Goal: Task Accomplishment & Management: Complete application form

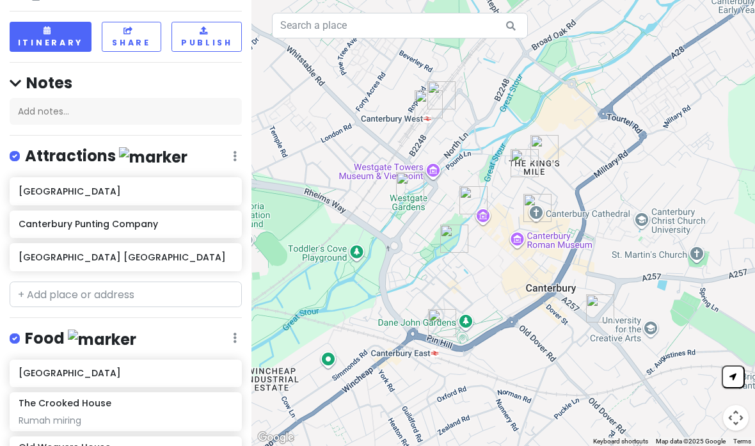
scroll to position [58, 0]
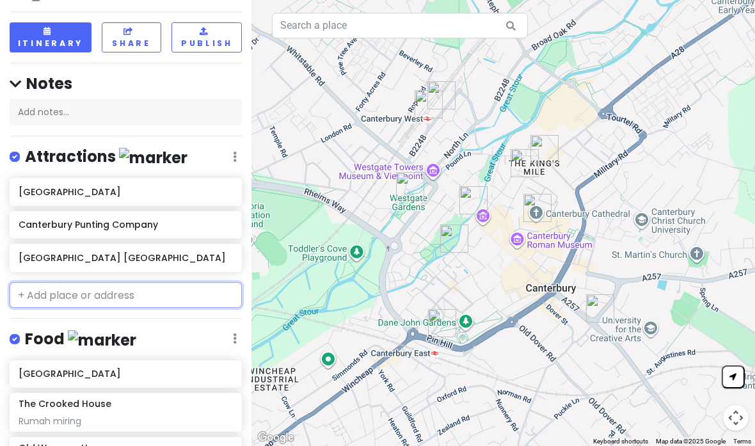
click at [171, 282] on input "text" at bounding box center [126, 295] width 232 height 26
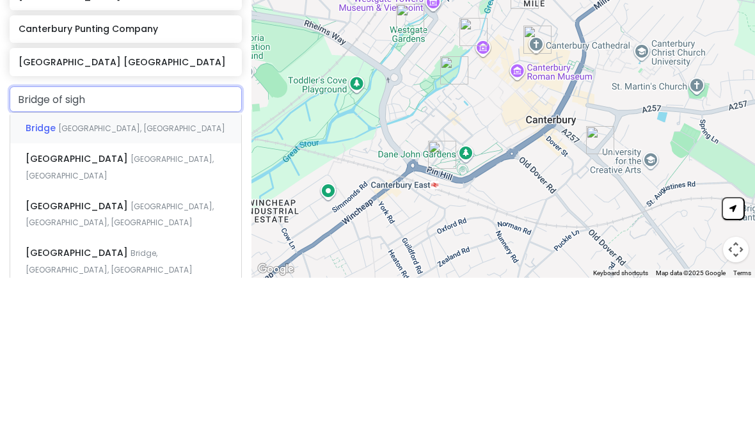
scroll to position [80, 0]
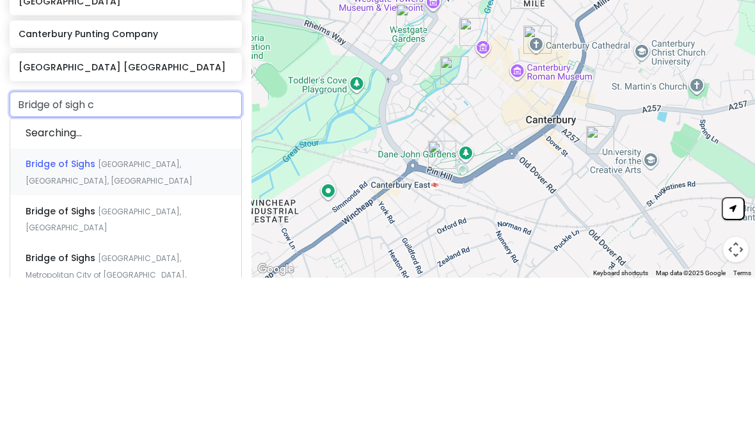
type input "Bridge of sigh ca"
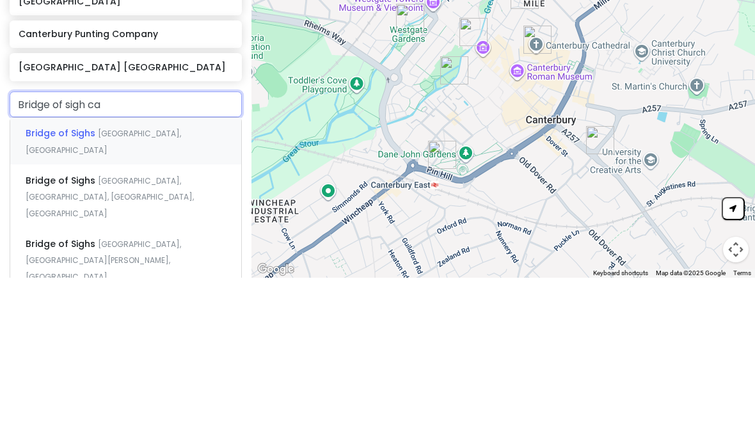
click at [183, 286] on div "Bridge of Sighs Cambridge, [GEOGRAPHIC_DATA]" at bounding box center [125, 309] width 231 height 47
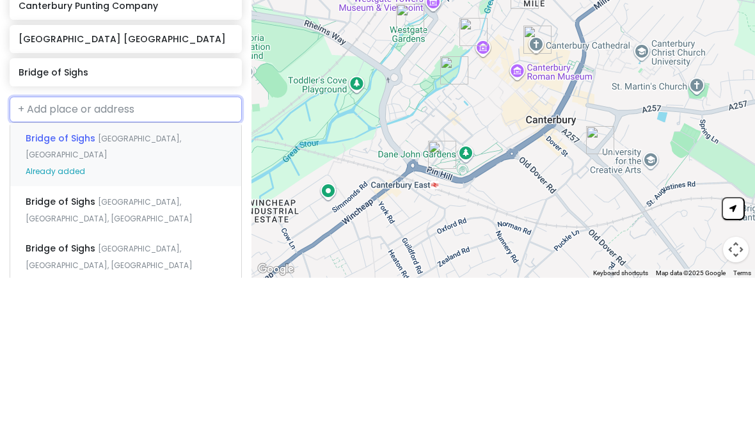
scroll to position [107, 0]
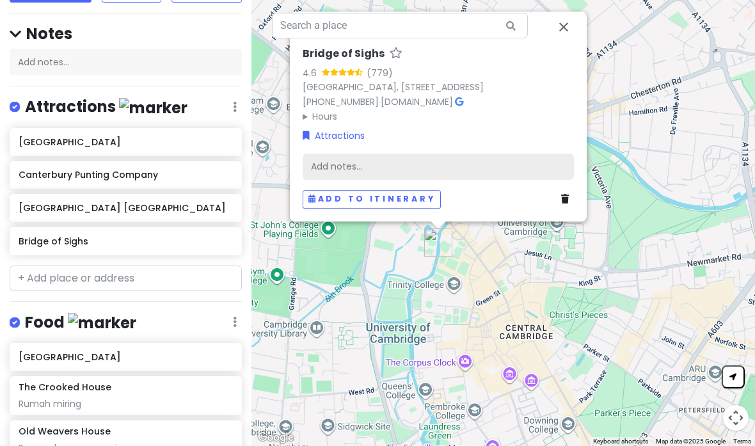
click at [446, 153] on div "Add notes..." at bounding box center [438, 166] width 271 height 27
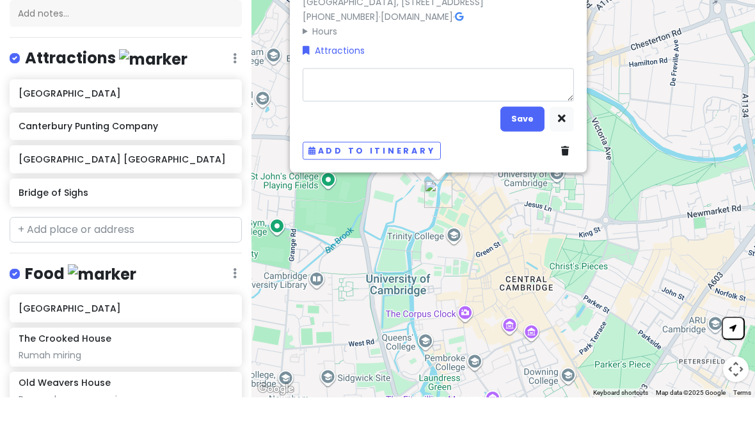
type textarea "x"
type textarea "J"
type textarea "x"
type textarea "Jm"
type textarea "x"
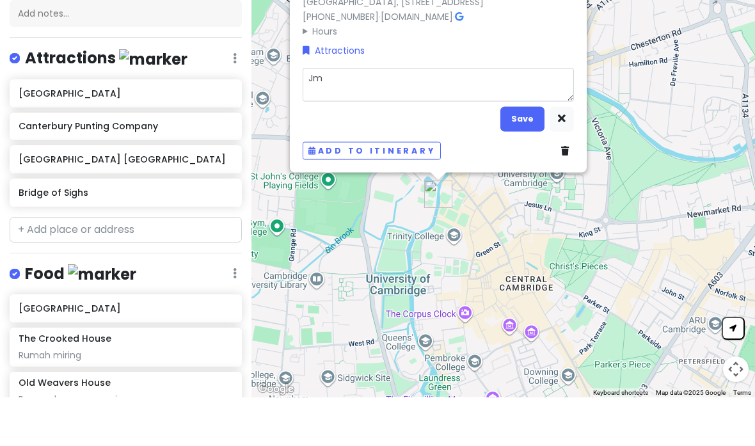
type textarea "Jmb"
type textarea "x"
type textarea "Jmbs"
type textarea "x"
type textarea "Jmbst"
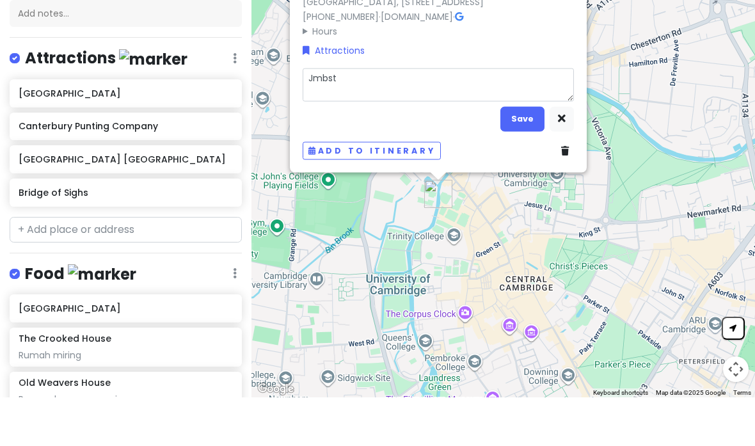
type textarea "x"
type textarea "Jmbs"
type textarea "x"
type textarea "Jmb"
type textarea "x"
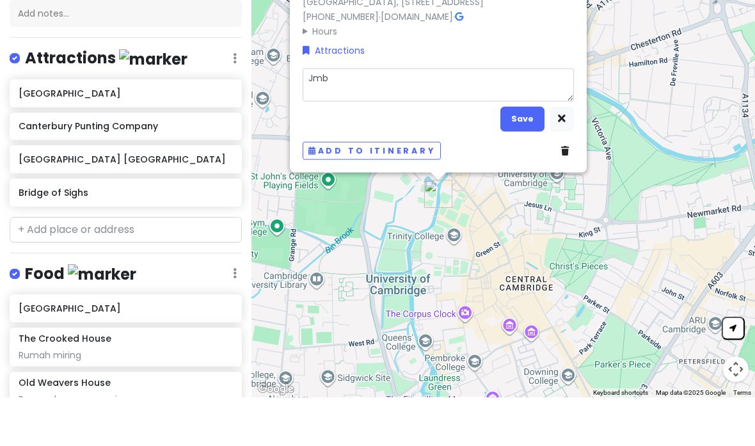
type textarea "Jmba"
type textarea "x"
type textarea "Jmbat"
type textarea "x"
type textarea "Jmbata"
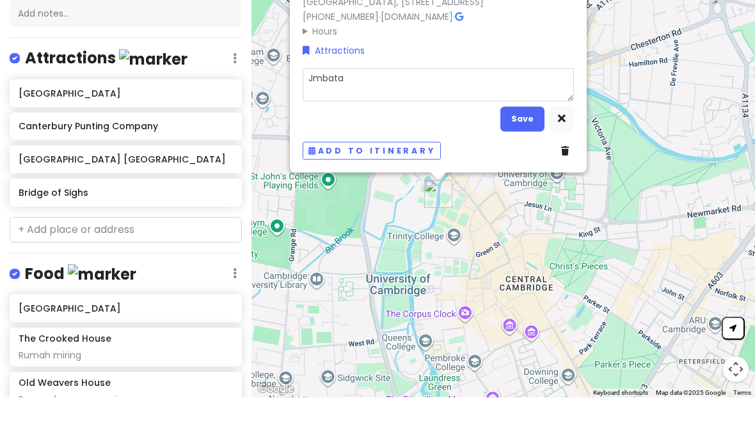
type textarea "x"
type textarea "Jmbatan"
type textarea "x"
type textarea "Jmbatan c"
type textarea "x"
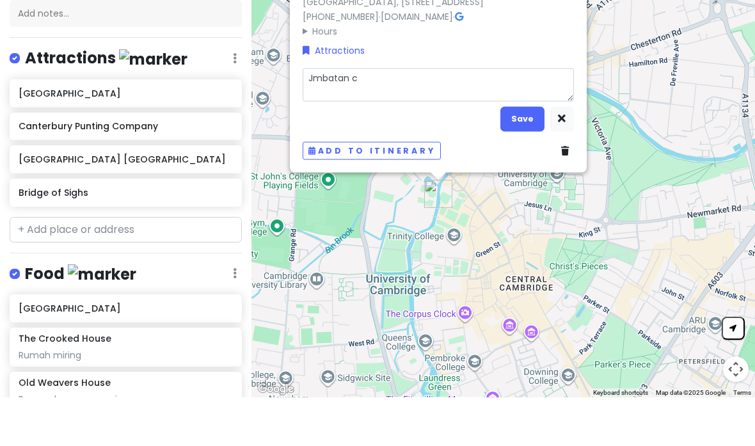
type textarea "Jmbatan ca"
type textarea "x"
type textarea "Jmbatan cam"
type textarea "x"
type textarea "Jmbatan camb"
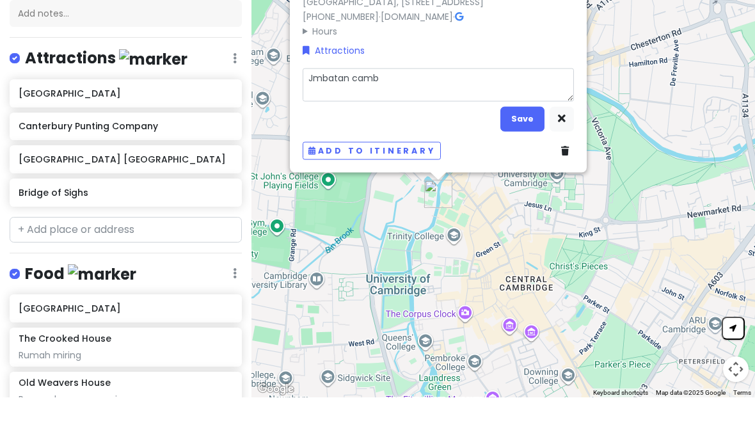
type textarea "x"
type textarea "Jmbatan cambr"
type textarea "x"
type textarea "Jmbatan cambri"
type textarea "x"
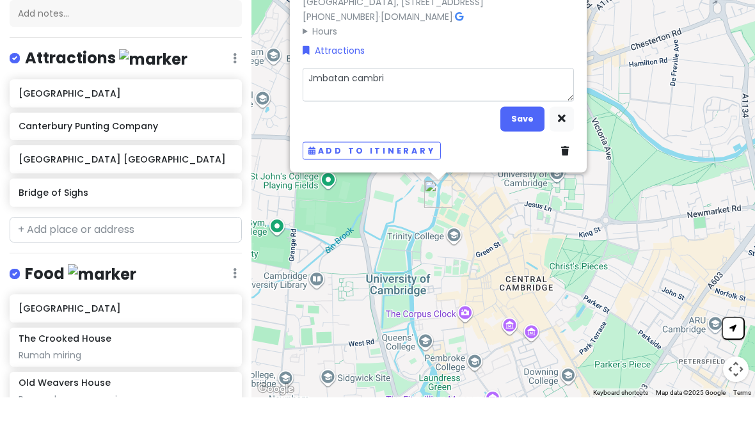
type textarea "Jmbatan cambrid"
type textarea "x"
type textarea "Jmbatan cambridg"
type textarea "x"
type textarea "Jmbatan cambridge"
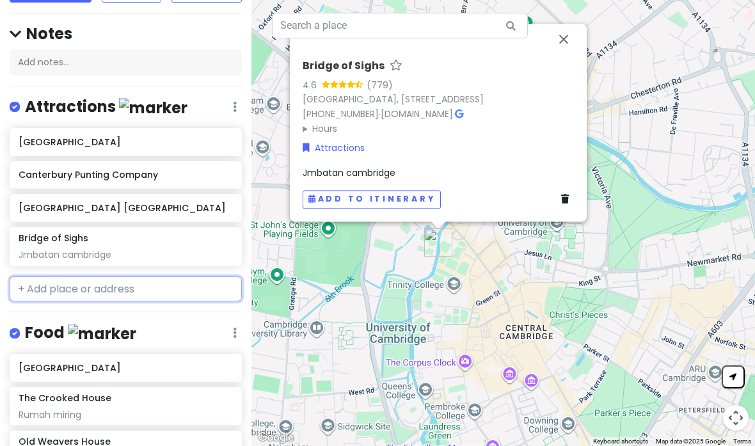
click at [127, 276] on input "text" at bounding box center [126, 289] width 232 height 26
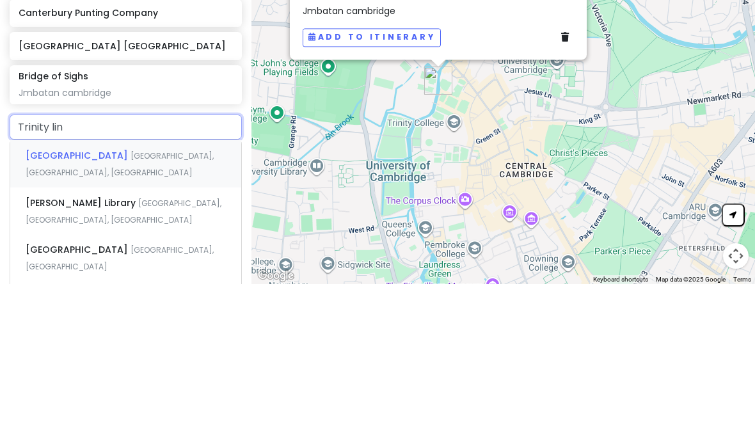
type input "Trinity line"
click at [154, 302] on div "[GEOGRAPHIC_DATA], [GEOGRAPHIC_DATA]" at bounding box center [125, 325] width 231 height 47
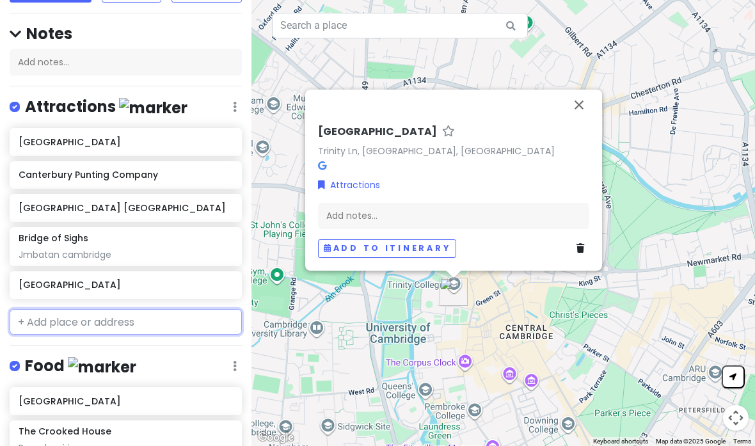
click at [106, 309] on input "text" at bounding box center [126, 322] width 232 height 26
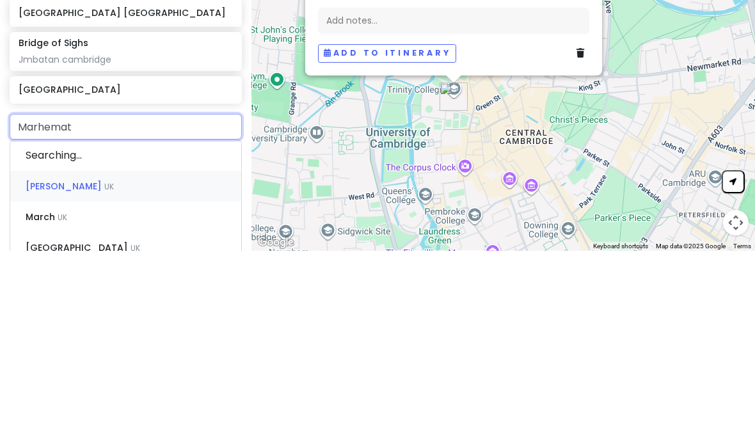
type input "Marhemati"
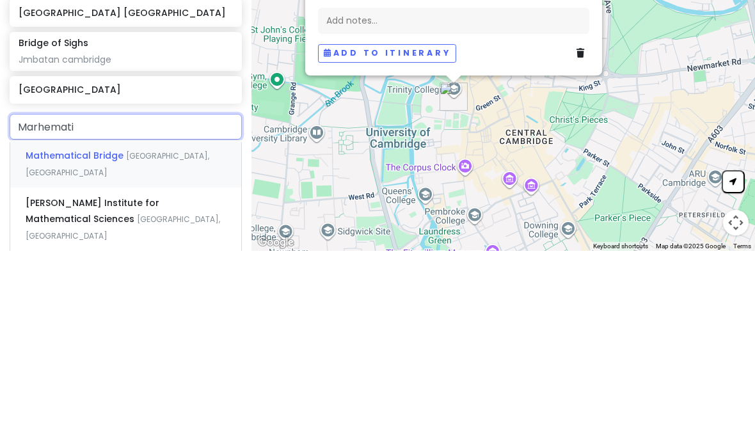
click at [131, 346] on span "[GEOGRAPHIC_DATA], [GEOGRAPHIC_DATA]" at bounding box center [118, 360] width 184 height 28
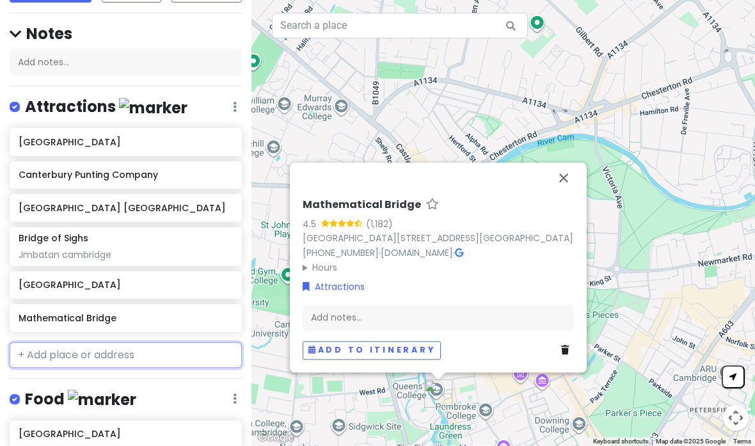
click at [145, 342] on input "text" at bounding box center [126, 355] width 232 height 26
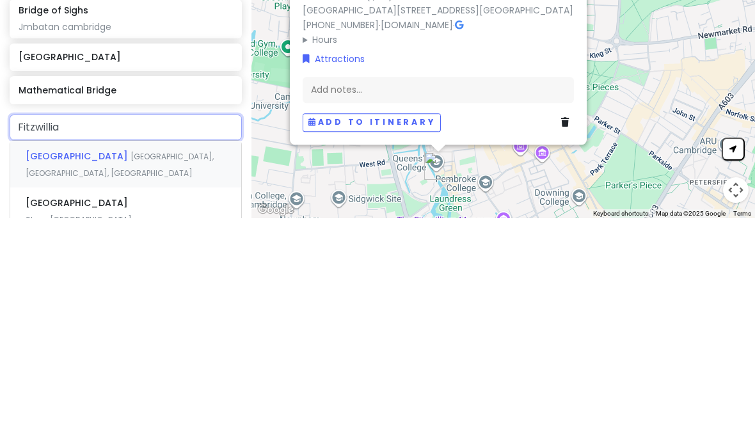
type input "Fitzwilliam"
click at [164, 379] on span "[GEOGRAPHIC_DATA], [GEOGRAPHIC_DATA], [GEOGRAPHIC_DATA]" at bounding box center [120, 393] width 188 height 28
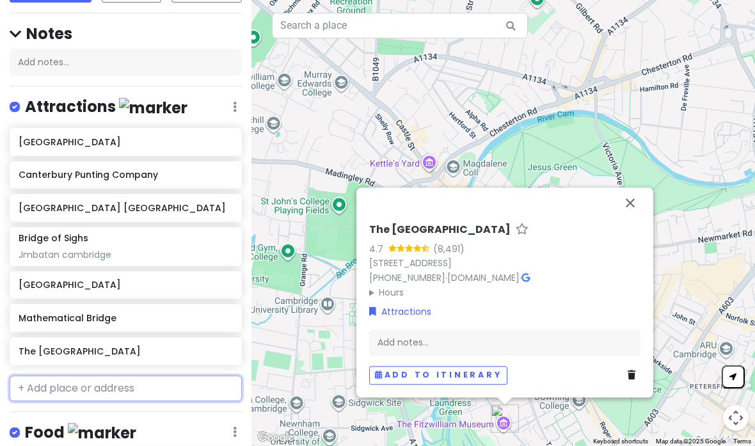
click at [99, 376] on input "text" at bounding box center [126, 389] width 232 height 26
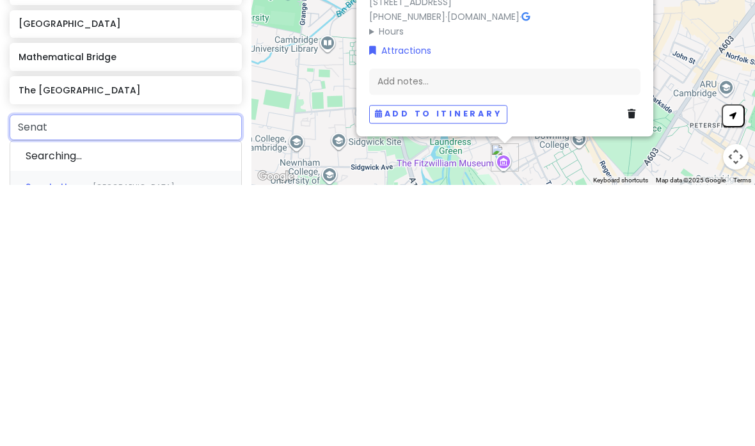
type input "Senate"
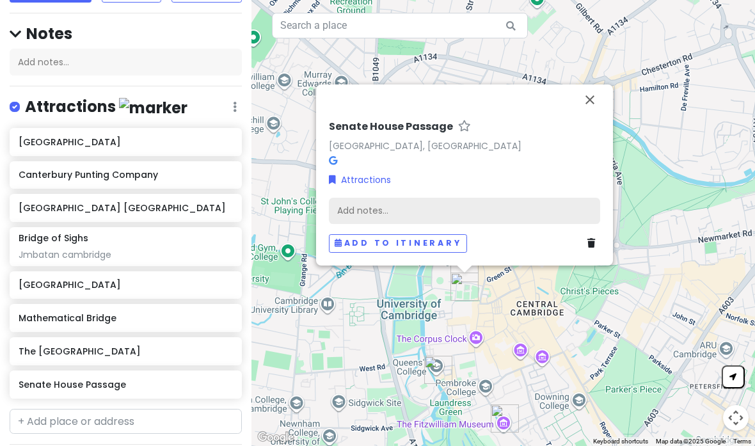
click at [471, 197] on div "Add notes..." at bounding box center [464, 210] width 271 height 27
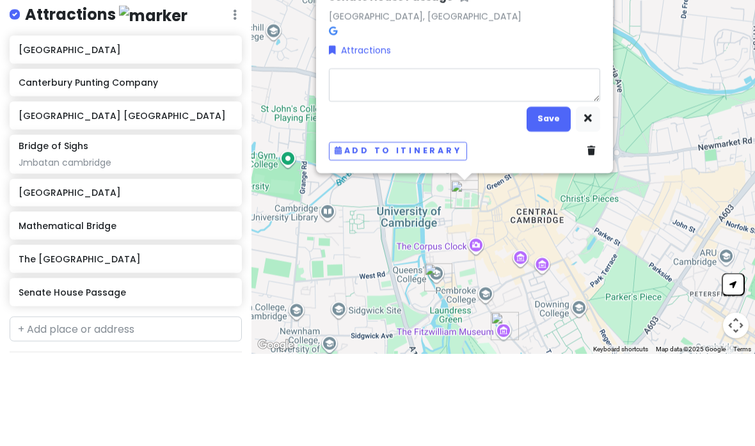
type textarea "x"
type textarea "H"
type textarea "x"
type textarea "Ha"
type textarea "x"
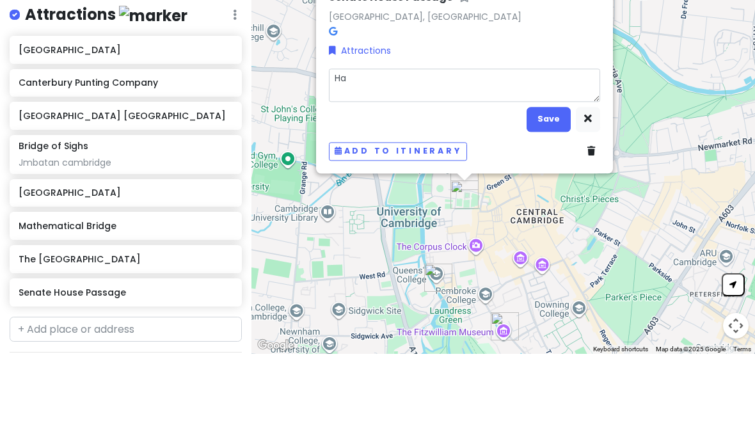
type textarea "Hal"
type textarea "x"
type textarea "Hall"
type textarea "x"
type textarea "Hallw"
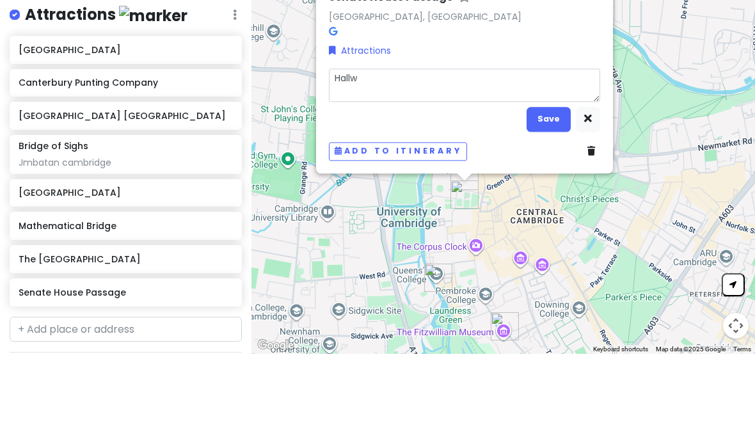
type textarea "x"
type textarea "Hallwa"
type textarea "x"
type textarea "Hallway"
type textarea "x"
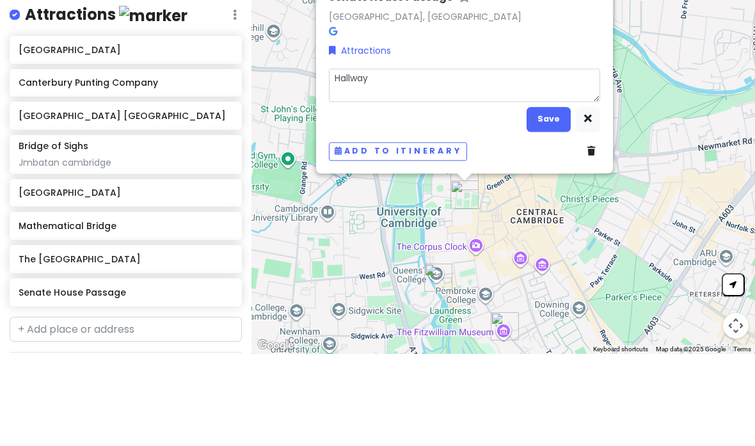
type textarea "Hallway d"
type textarea "x"
type textarea "Hallway di"
type textarea "x"
type textarea "Hallway di"
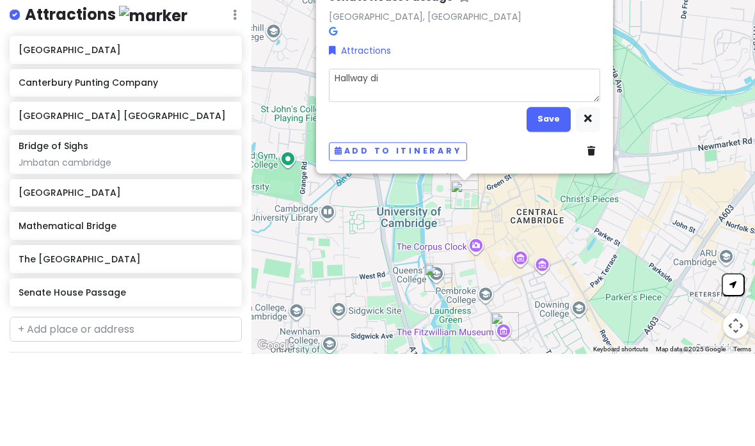
type textarea "x"
type textarea "Hallway di c"
type textarea "x"
type textarea "Hallway di ch"
type textarea "x"
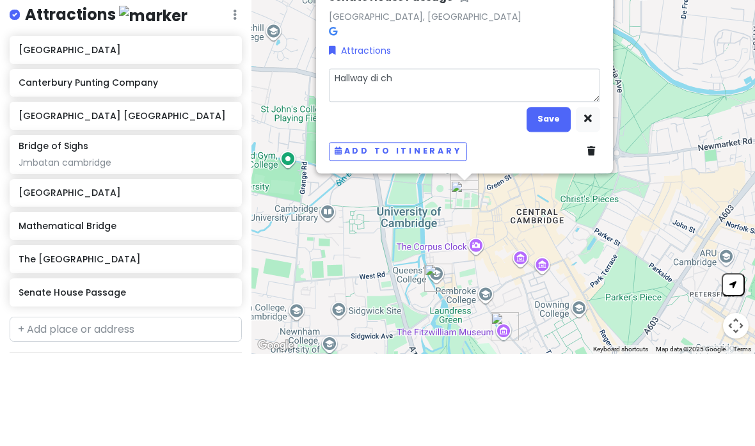
type textarea "Hallway di cha"
type textarea "x"
type textarea "Hallway di chap"
type textarea "x"
type textarea "Hallway [PERSON_NAME]"
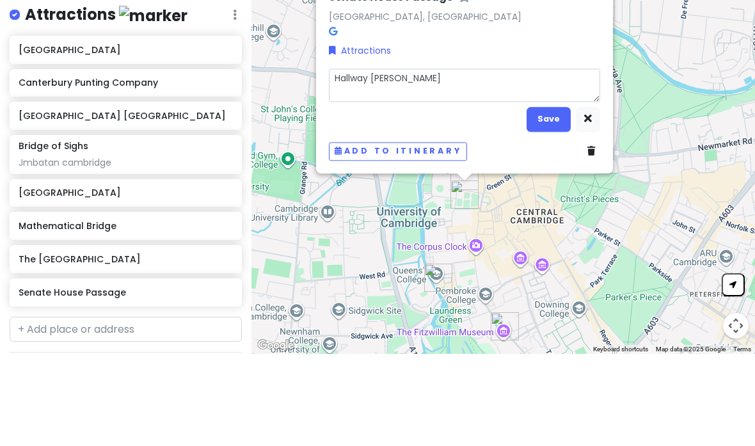
type textarea "x"
type textarea "Hallway [PERSON_NAME]"
type textarea "x"
type textarea "Hallway di chappek"
type textarea "x"
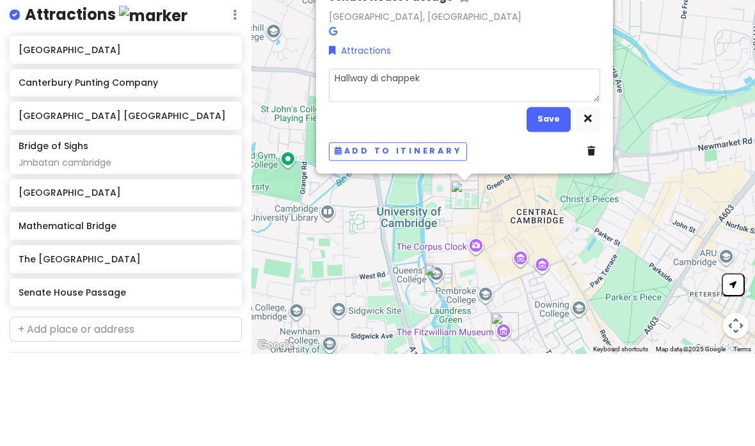
type textarea "Hallway di chappek g"
type textarea "x"
type textarea "Hallway di chappek gt"
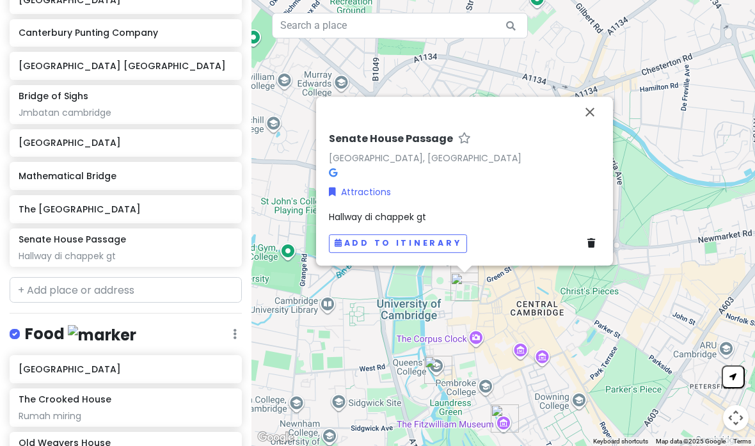
scroll to position [250, 0]
click at [600, 97] on button "Close" at bounding box center [590, 112] width 31 height 31
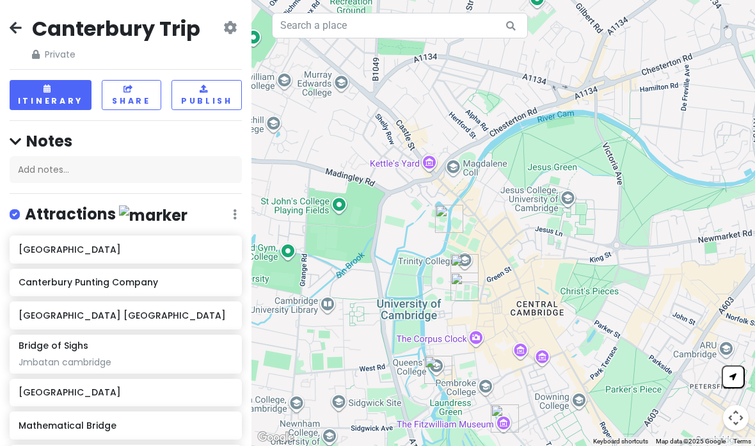
scroll to position [0, 0]
click at [20, 25] on icon at bounding box center [16, 27] width 12 height 10
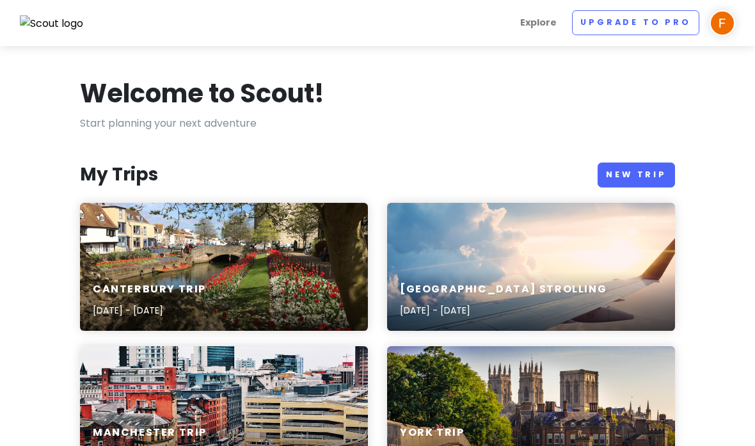
click at [627, 166] on link "New Trip" at bounding box center [636, 175] width 77 height 25
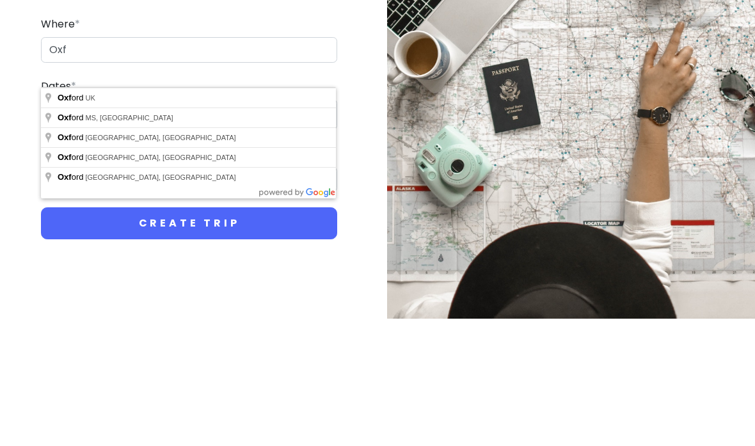
type input "[GEOGRAPHIC_DATA], [GEOGRAPHIC_DATA]"
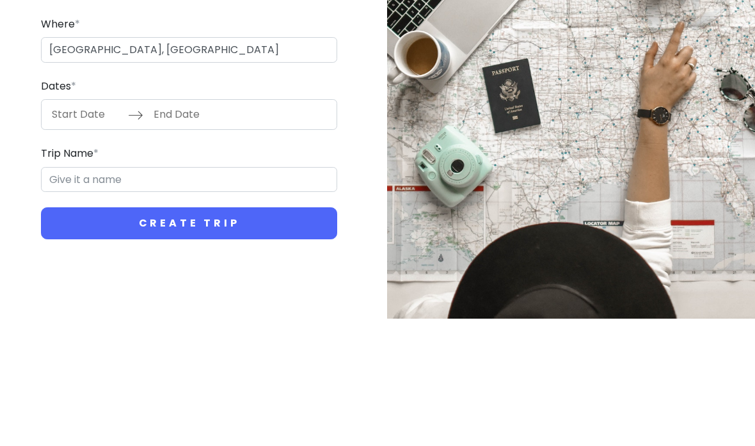
type input "Oxford Trip"
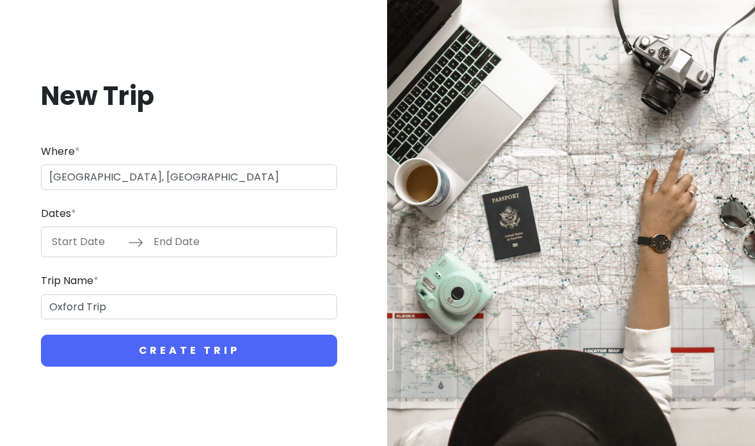
scroll to position [36, 0]
click at [90, 227] on input "Start Date" at bounding box center [86, 241] width 83 height 29
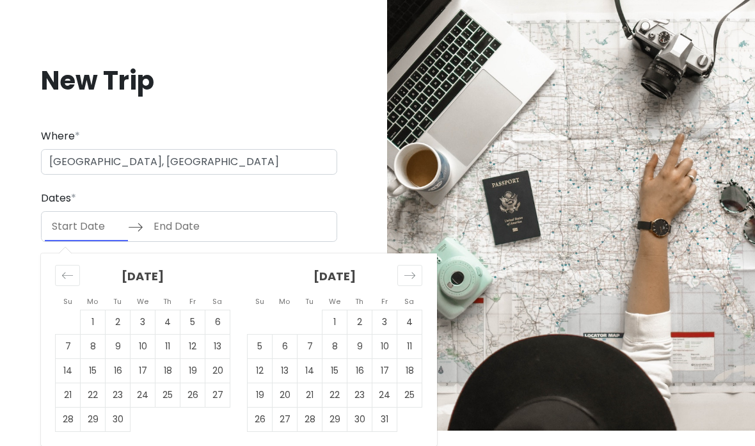
click at [400, 269] on div "Move forward to switch to the next month." at bounding box center [409, 275] width 25 height 21
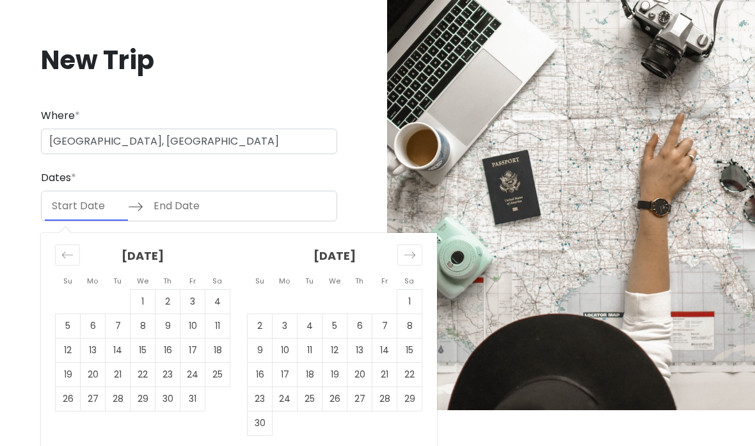
click at [355, 387] on td "20" at bounding box center [359, 375] width 25 height 24
type input "[DATE]"
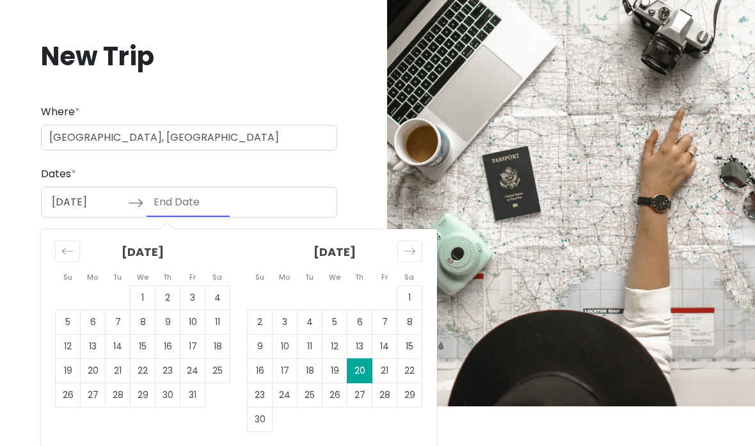
click at [383, 370] on td "21" at bounding box center [384, 371] width 25 height 24
type input "[DATE]"
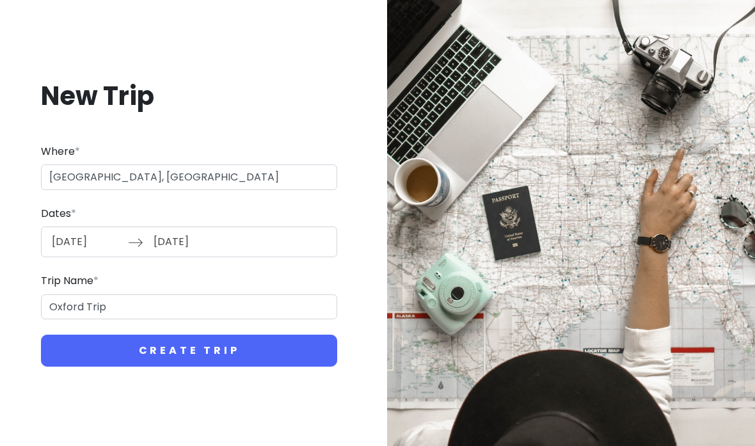
scroll to position [49, 0]
click at [248, 335] on button "Create Trip" at bounding box center [189, 351] width 296 height 32
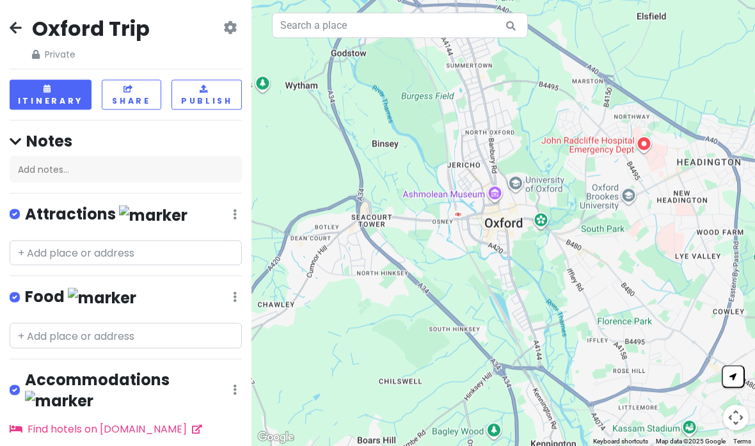
scroll to position [49, 0]
click at [126, 323] on input "text" at bounding box center [126, 336] width 232 height 26
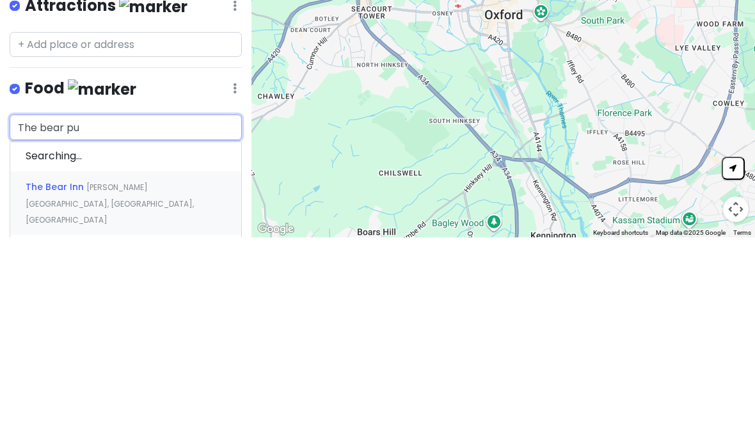
type input "The bear pub"
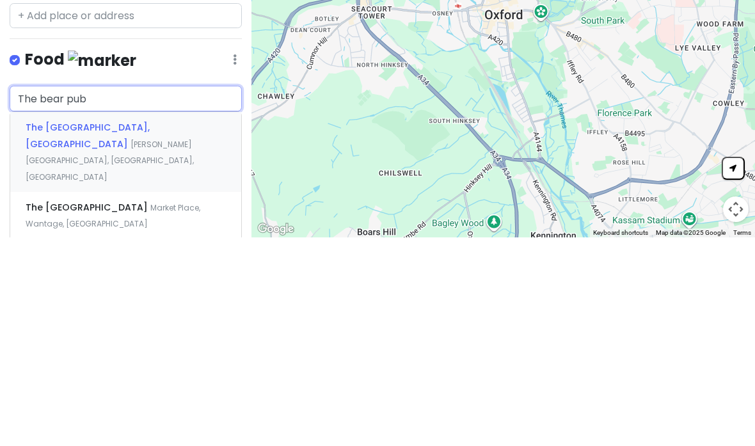
scroll to position [28, 0]
click at [189, 348] on span "[PERSON_NAME][GEOGRAPHIC_DATA], [GEOGRAPHIC_DATA], [GEOGRAPHIC_DATA]" at bounding box center [110, 370] width 168 height 44
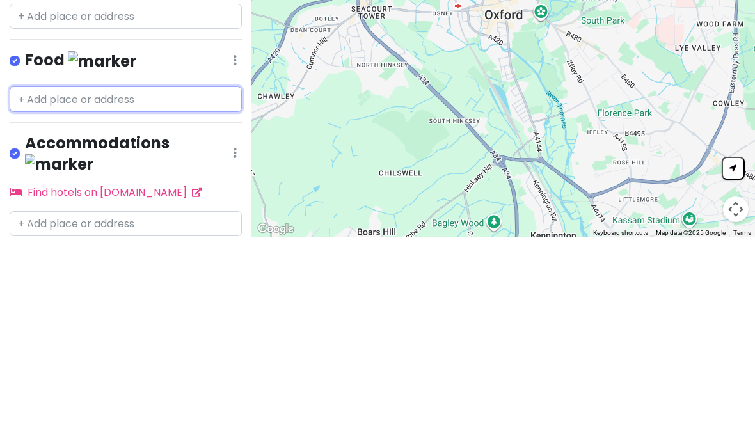
scroll to position [0, 0]
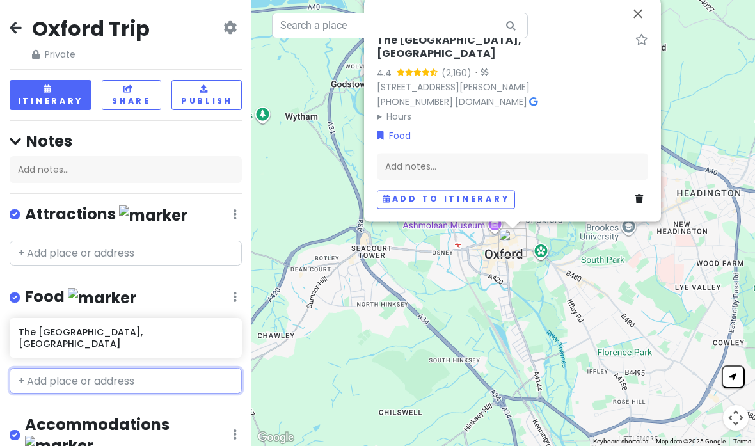
click at [124, 368] on input "text" at bounding box center [126, 381] width 232 height 26
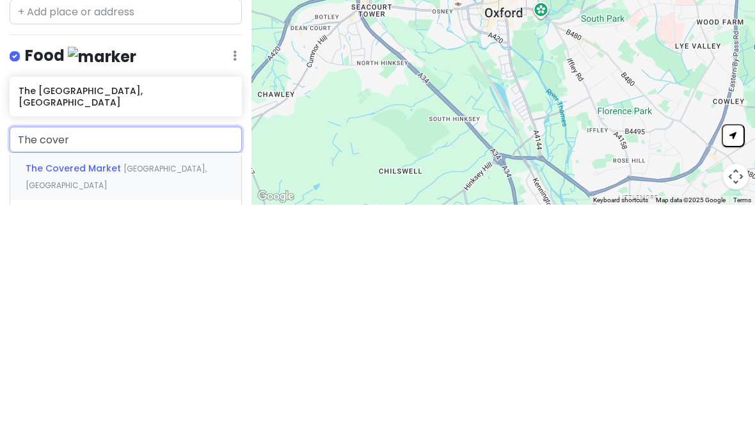
type input "The covere"
click at [169, 404] on span "[GEOGRAPHIC_DATA], [GEOGRAPHIC_DATA]" at bounding box center [116, 418] width 181 height 28
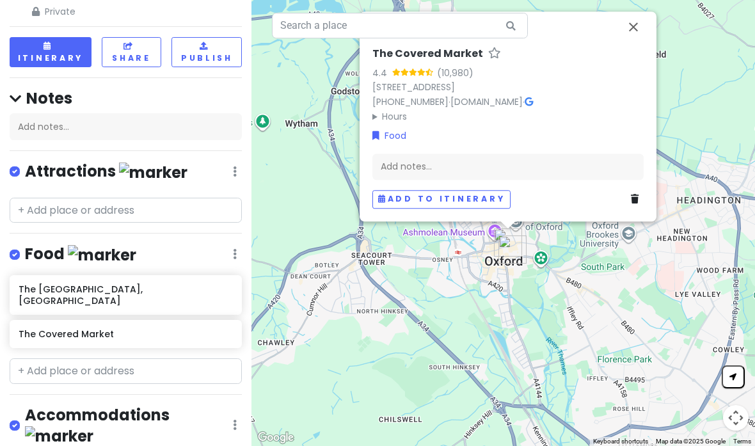
scroll to position [42, 0]
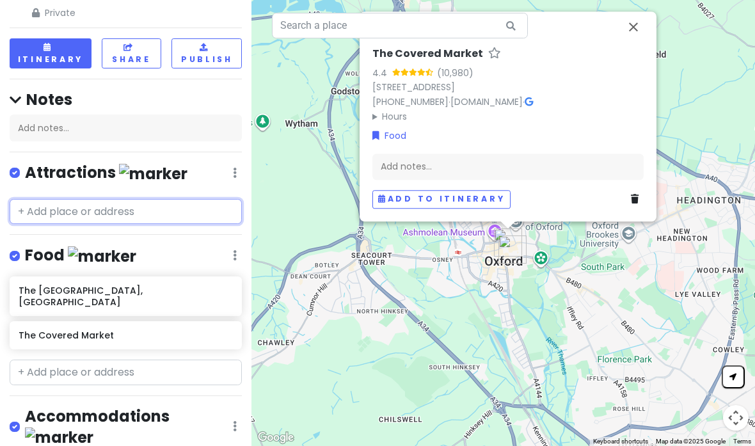
click at [133, 199] on input "text" at bounding box center [126, 212] width 232 height 26
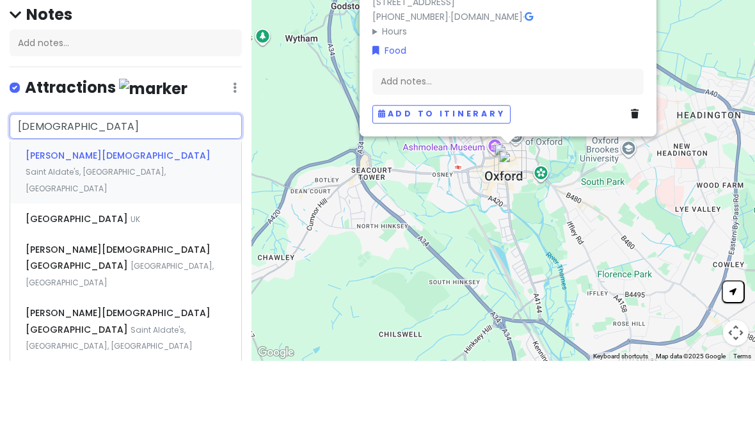
type input "[PERSON_NAME]"
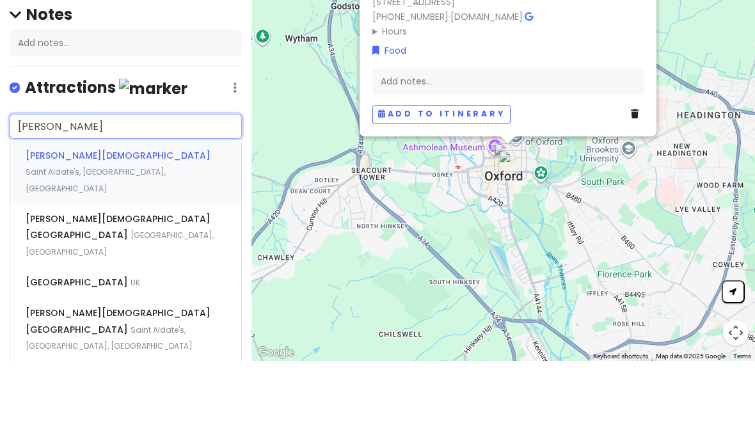
click at [199, 289] on div "[PERSON_NAME][DEMOGRAPHIC_DATA][GEOGRAPHIC_DATA], [GEOGRAPHIC_DATA]" at bounding box center [125, 320] width 231 height 63
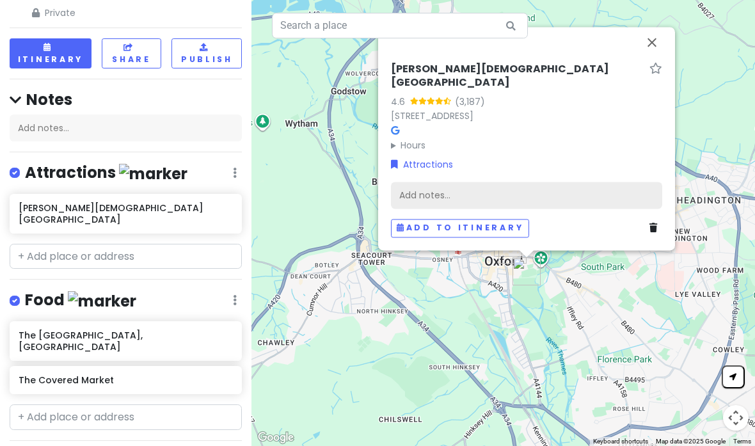
click at [453, 182] on div "Add notes..." at bounding box center [526, 195] width 271 height 27
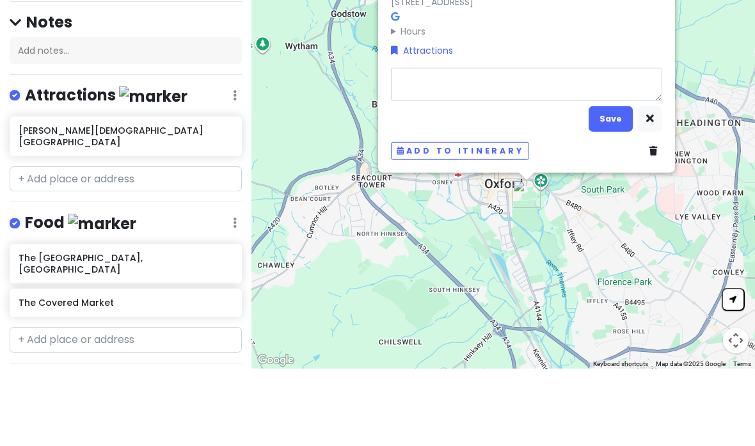
type textarea "x"
type textarea "W"
type textarea "x"
type textarea "Wa"
type textarea "x"
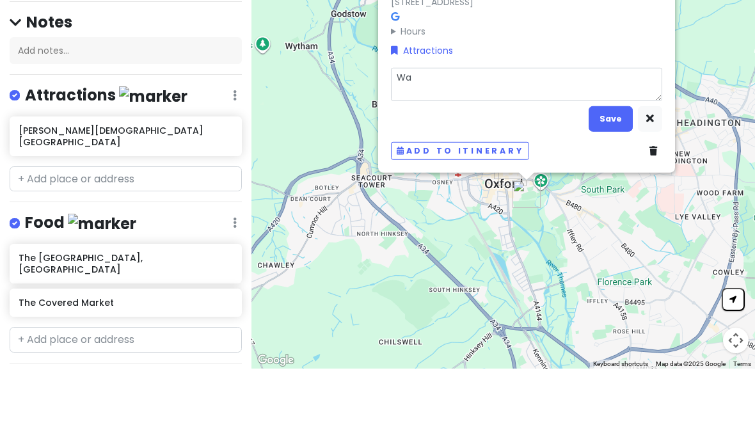
type textarea "Wal"
type textarea "x"
type textarea "Walk"
type textarea "x"
type textarea "Walk a"
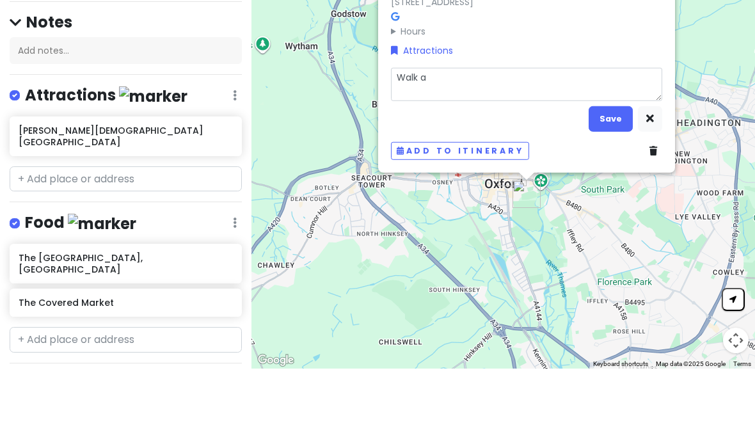
type textarea "x"
type textarea "Walk al"
type textarea "x"
type textarea "Walk alo"
type textarea "x"
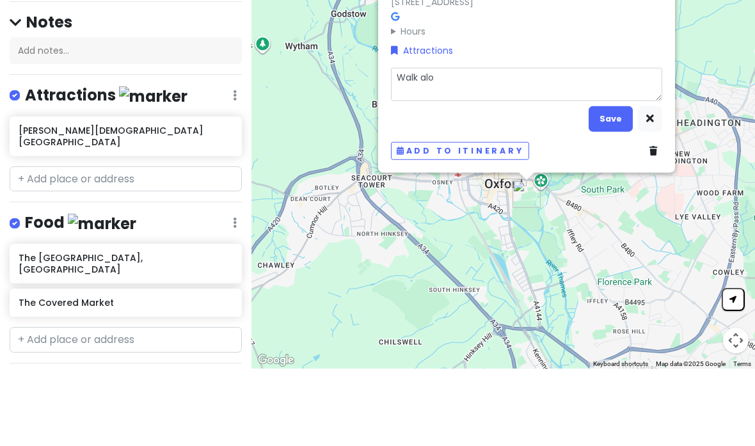
type textarea "Walk alon"
type textarea "x"
type textarea "Walk along"
type textarea "x"
type textarea "Walk along t"
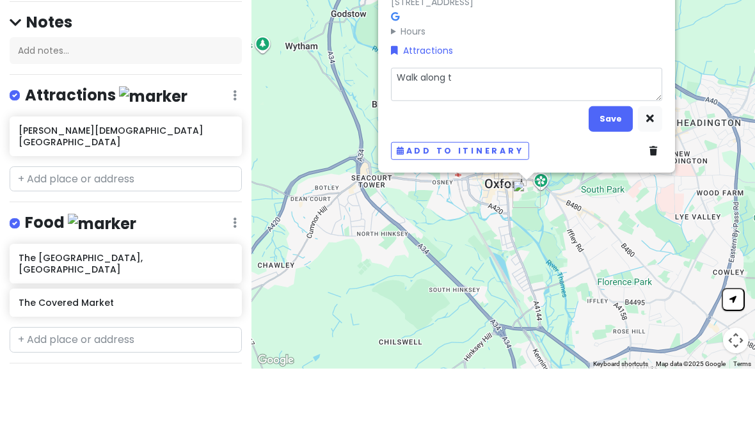
type textarea "x"
type textarea "Walk along th"
type textarea "x"
type textarea "Walk along the"
type textarea "x"
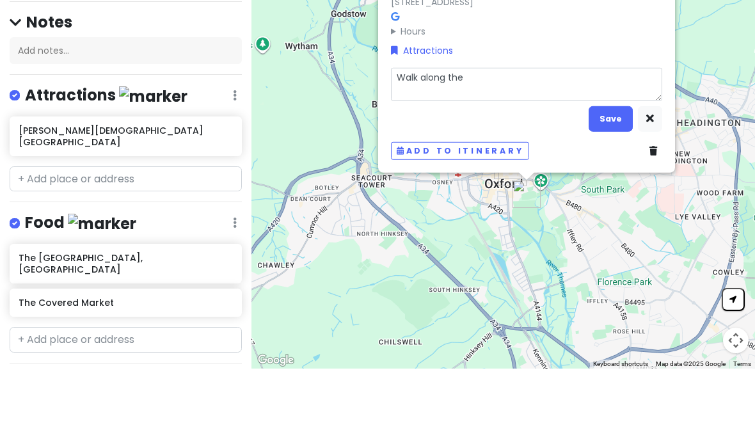
type textarea "Walk along the r"
type textarea "x"
type textarea "Walk along the ri"
type textarea "x"
type textarea "Walk along the riv"
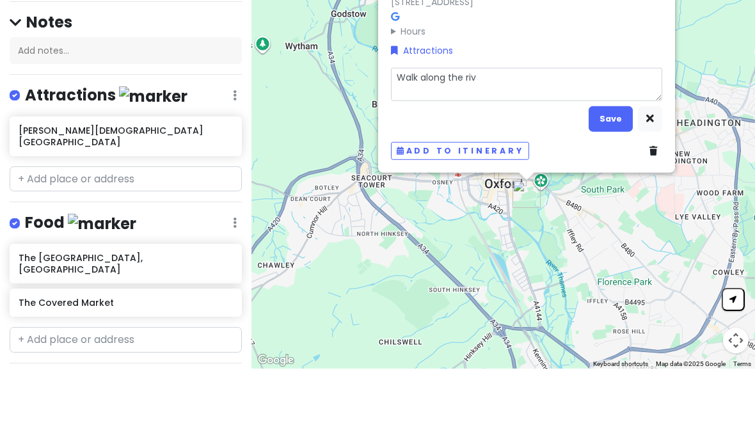
type textarea "x"
type textarea "Walk along the rive"
type textarea "x"
type textarea "Walk along the river"
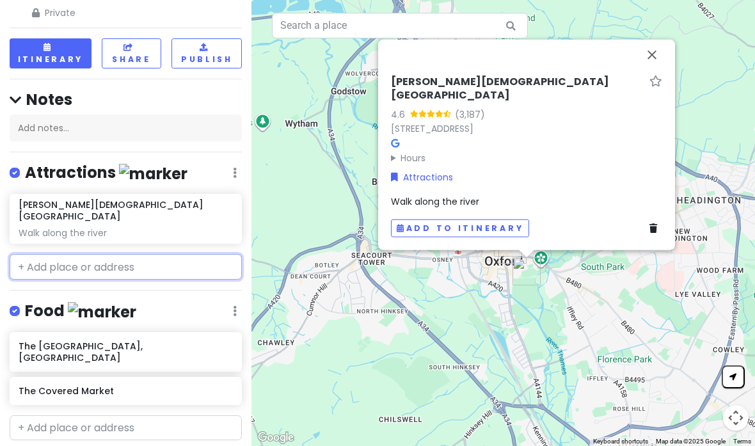
click at [125, 254] on input "text" at bounding box center [126, 267] width 232 height 26
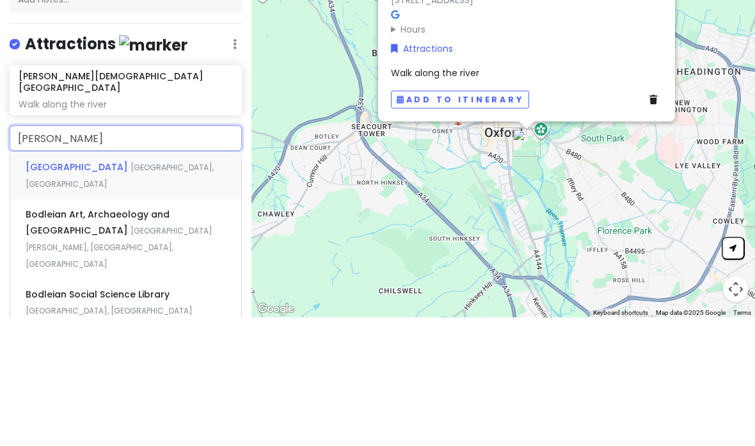
type input "Bodlea"
click at [158, 291] on span "[GEOGRAPHIC_DATA], [GEOGRAPHIC_DATA]" at bounding box center [120, 305] width 188 height 28
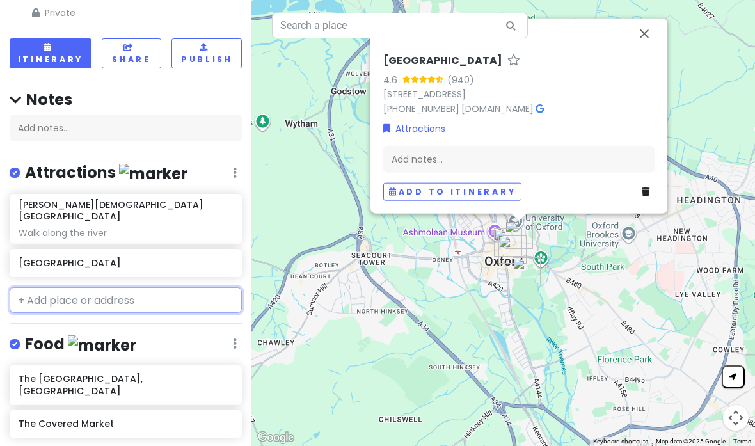
click at [116, 287] on input "text" at bounding box center [126, 300] width 232 height 26
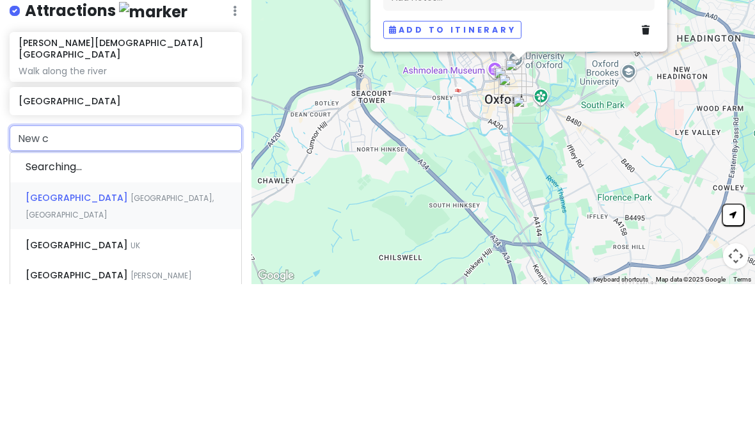
type input "New co"
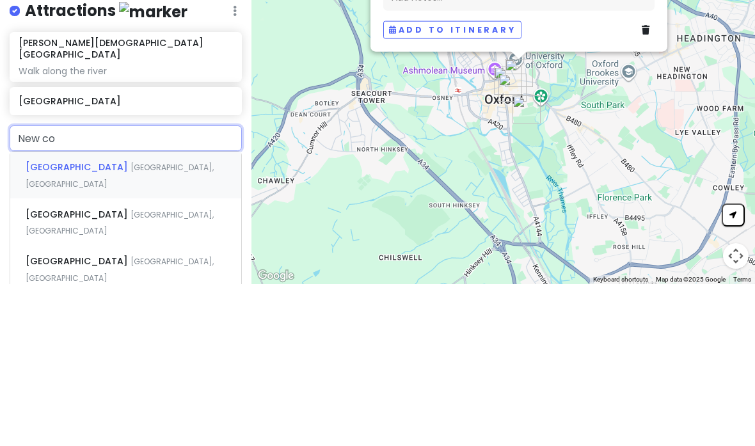
click at [170, 314] on div "[GEOGRAPHIC_DATA], [GEOGRAPHIC_DATA]" at bounding box center [125, 337] width 231 height 47
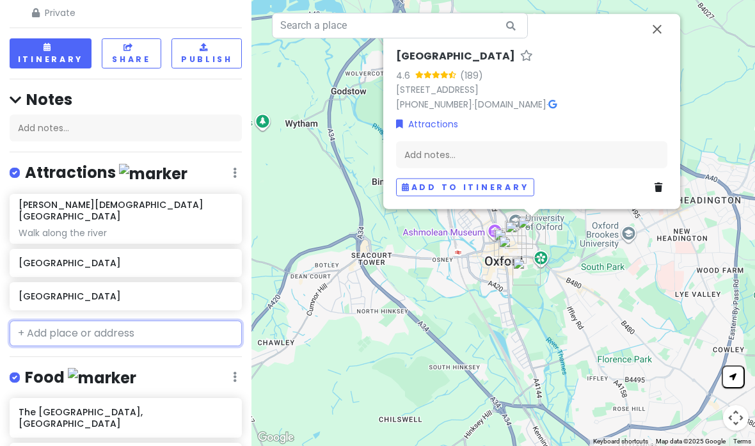
click at [132, 321] on input "text" at bounding box center [126, 334] width 232 height 26
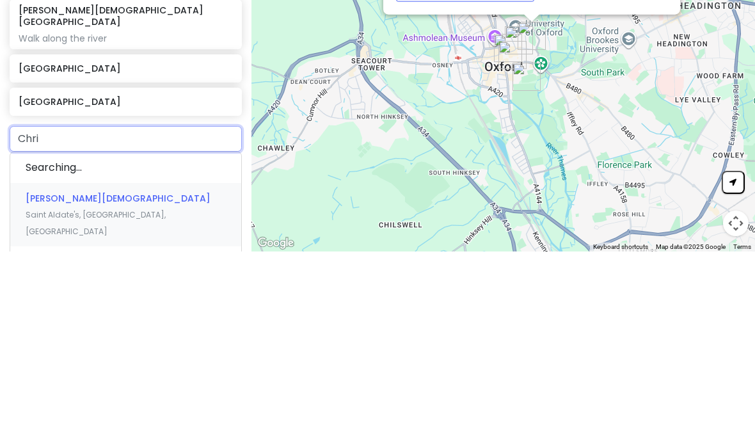
type input "[PERSON_NAME]"
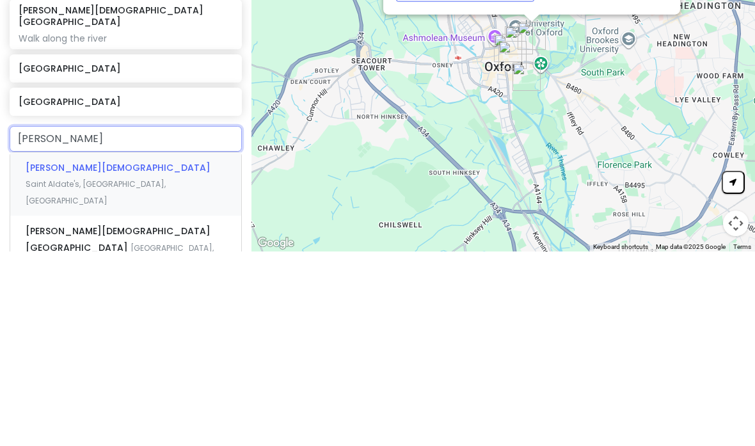
click at [166, 373] on span "Saint Aldate's, [GEOGRAPHIC_DATA], [GEOGRAPHIC_DATA]" at bounding box center [96, 387] width 140 height 28
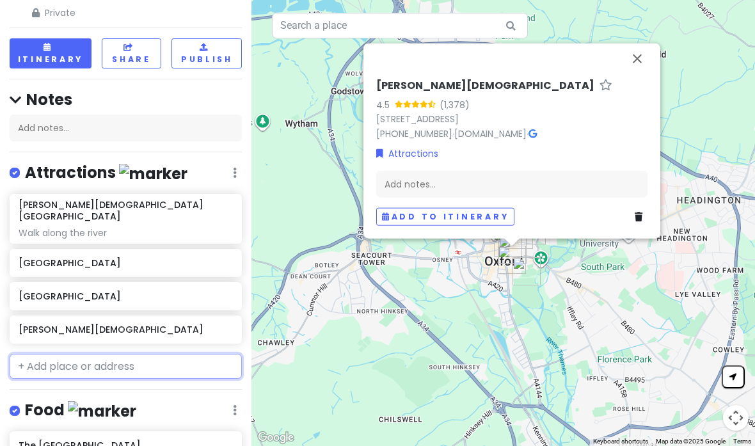
click at [113, 354] on input "text" at bounding box center [126, 367] width 232 height 26
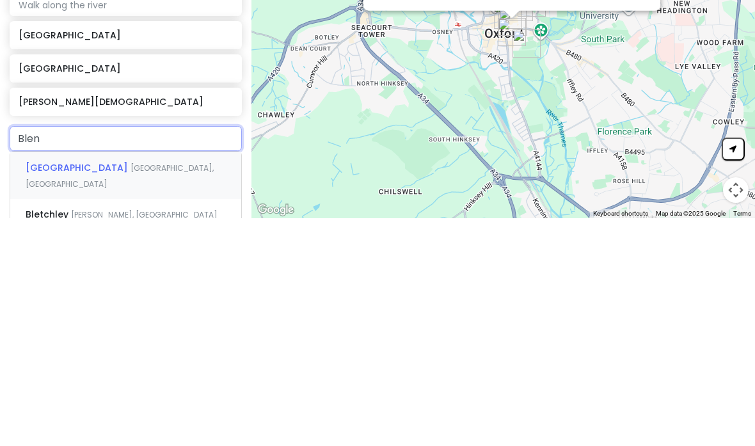
type input "Blenh"
click at [172, 379] on div "[GEOGRAPHIC_DATA], [GEOGRAPHIC_DATA]" at bounding box center [125, 402] width 231 height 47
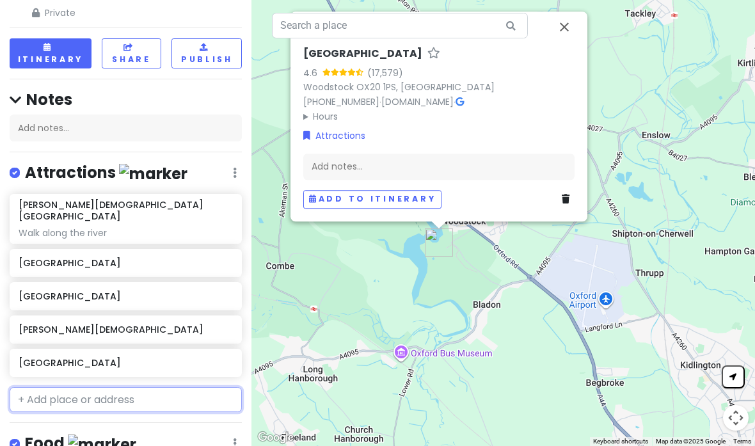
click at [121, 387] on input "text" at bounding box center [126, 400] width 232 height 26
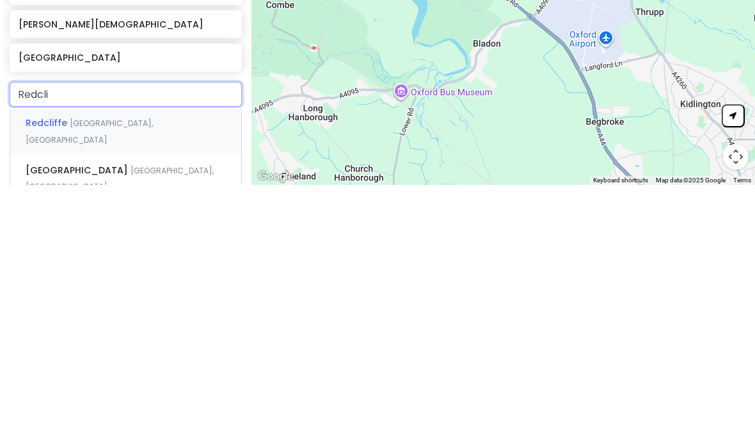
scroll to position [85, 0]
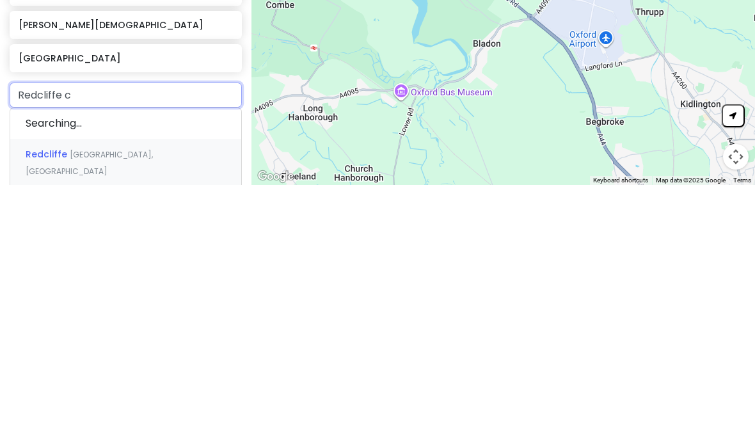
type input "Redcliffe ca"
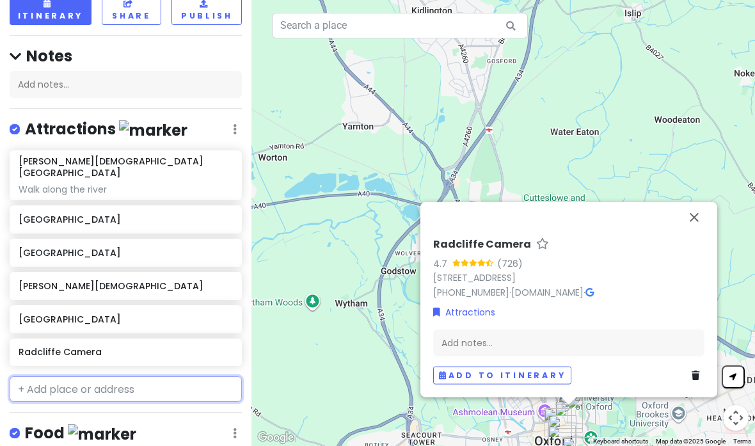
click at [96, 376] on input "text" at bounding box center [126, 389] width 232 height 26
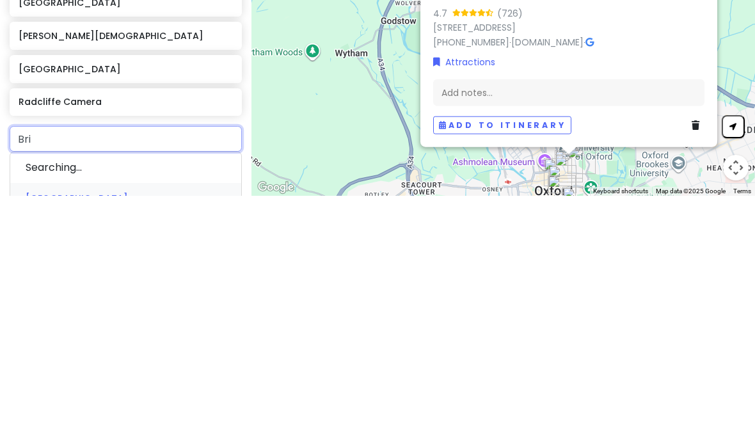
type input "Brid"
click at [164, 413] on span "[GEOGRAPHIC_DATA], [GEOGRAPHIC_DATA], [GEOGRAPHIC_DATA]" at bounding box center [109, 427] width 167 height 28
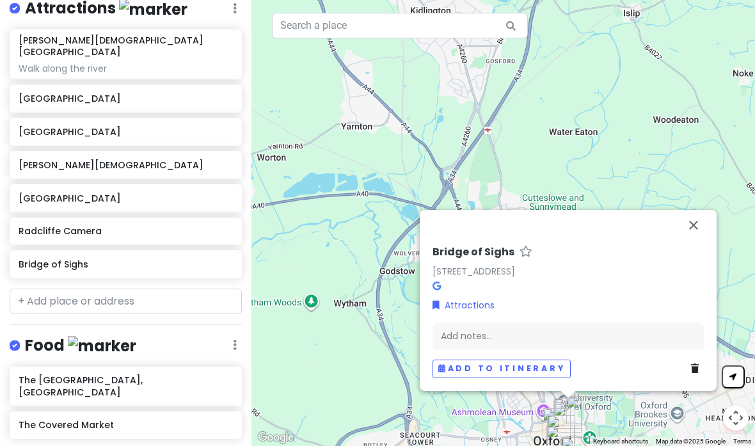
scroll to position [221, 0]
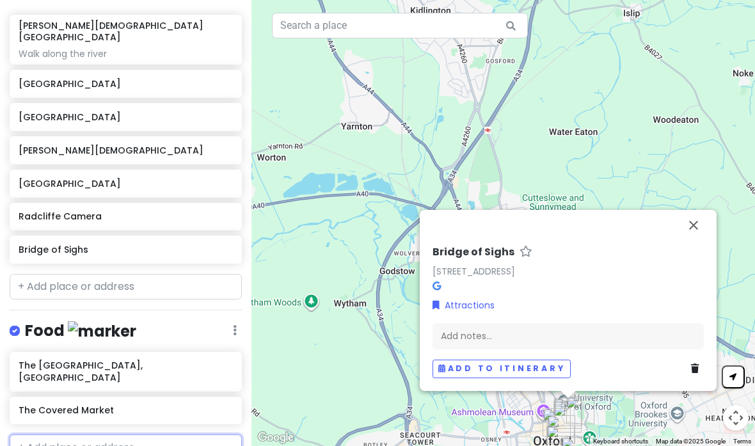
click at [127, 434] on input "text" at bounding box center [126, 447] width 232 height 26
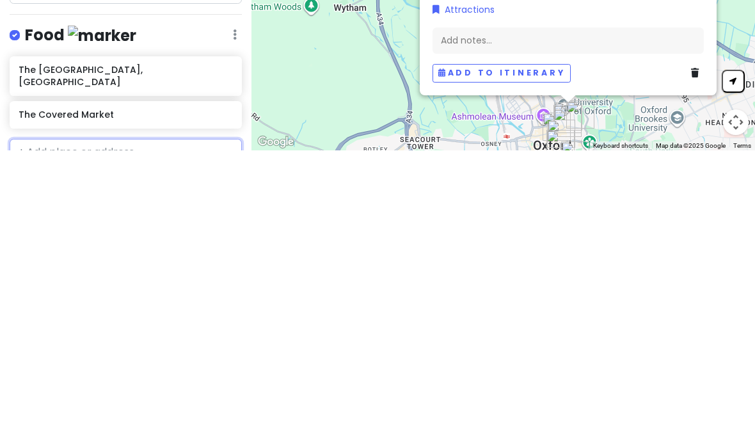
type input "W"
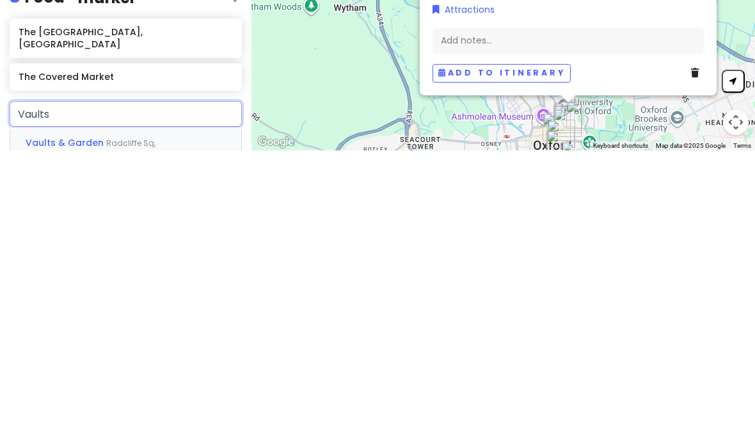
scroll to position [246, 0]
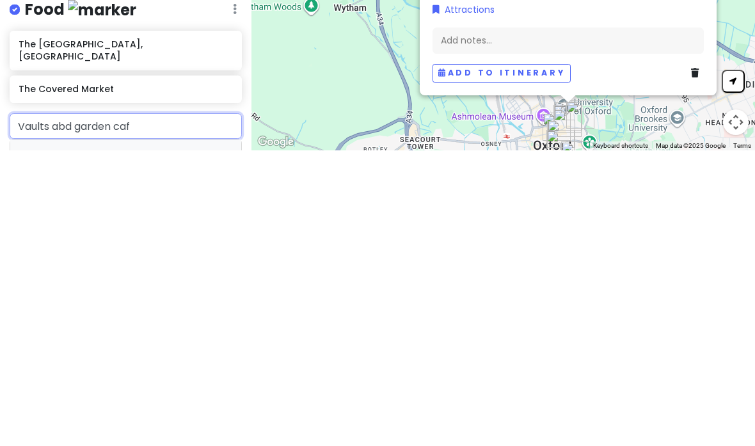
type input "Vaults abd garden cafe"
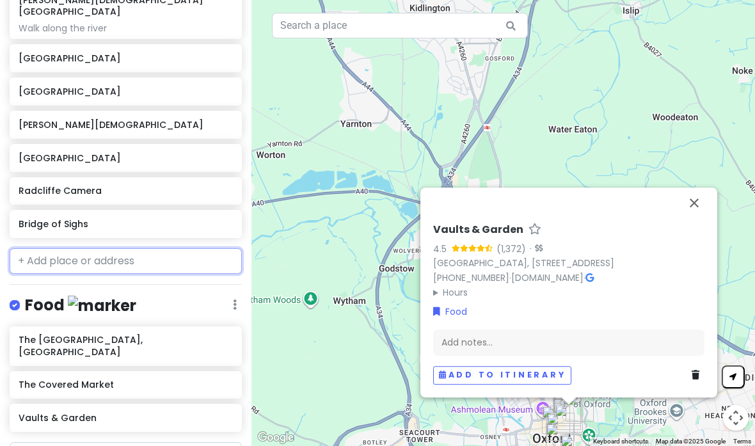
click at [154, 248] on input "text" at bounding box center [126, 261] width 232 height 26
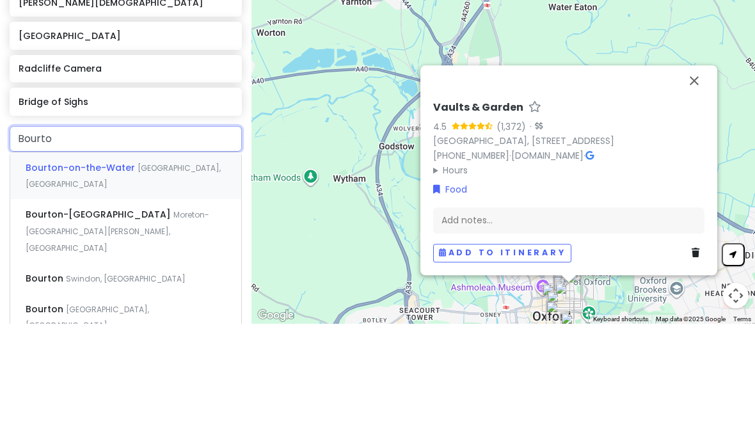
type input "Bourton"
click at [171, 285] on span "[GEOGRAPHIC_DATA], [GEOGRAPHIC_DATA]" at bounding box center [123, 299] width 195 height 28
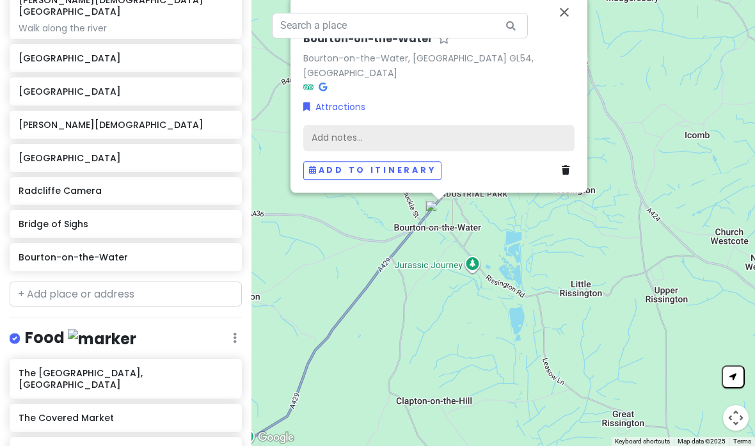
click at [436, 124] on div "Add notes..." at bounding box center [438, 137] width 271 height 27
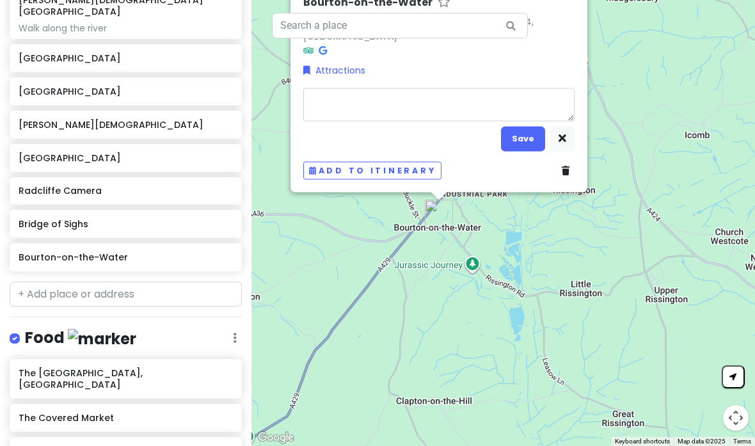
type textarea "x"
type textarea "J"
type textarea "x"
type textarea "Jm"
type textarea "x"
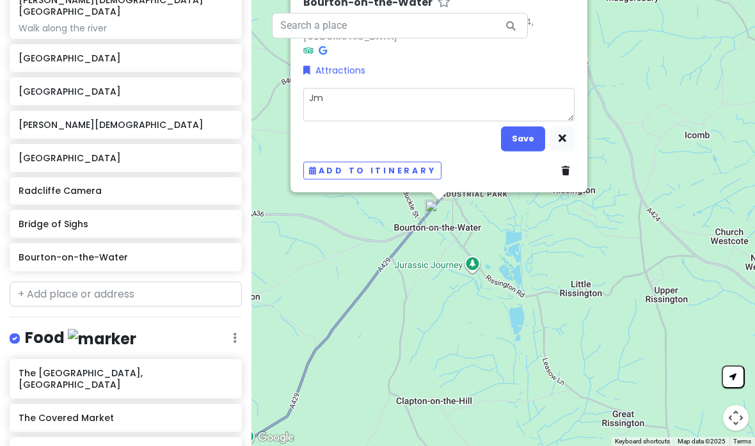
type textarea "Jmb"
type textarea "x"
type textarea "Jmbt"
type textarea "x"
type textarea "Jmbta"
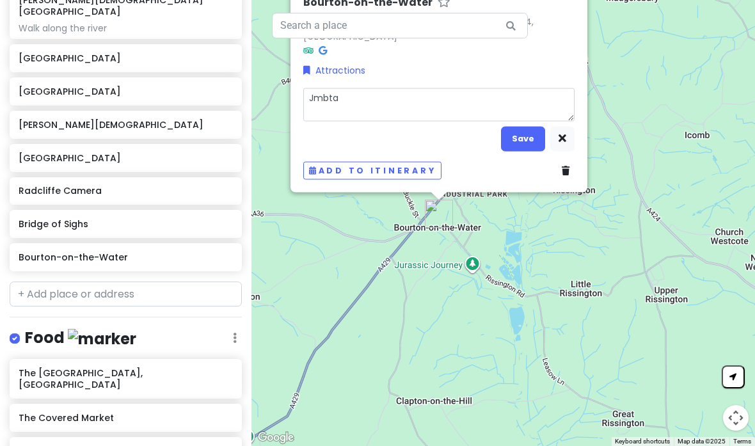
type textarea "x"
type textarea "Jmbtan"
type textarea "x"
type textarea "Jmbtan b"
type textarea "x"
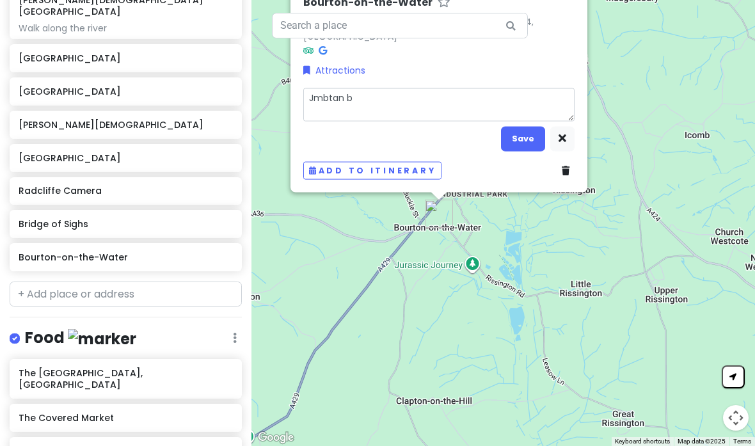
type textarea "Jmbtan ba"
type textarea "x"
type textarea "Jmbtan bat"
type textarea "x"
type textarea "Jmbtan batu"
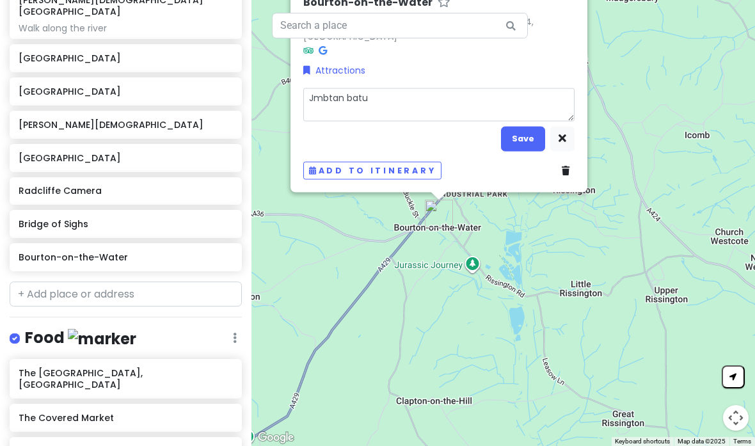
type textarea "x"
type textarea "Jmbtan batu s"
type textarea "x"
type textarea "Jmbtan batu su"
type textarea "x"
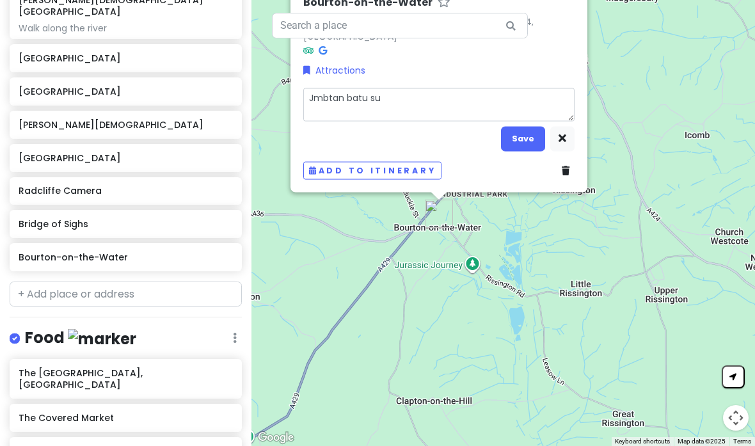
type textarea "Jmbtan batu sub"
type textarea "x"
type textarea "Jmbtan batu subg"
type textarea "x"
type textarea "Jmbtan batu subga"
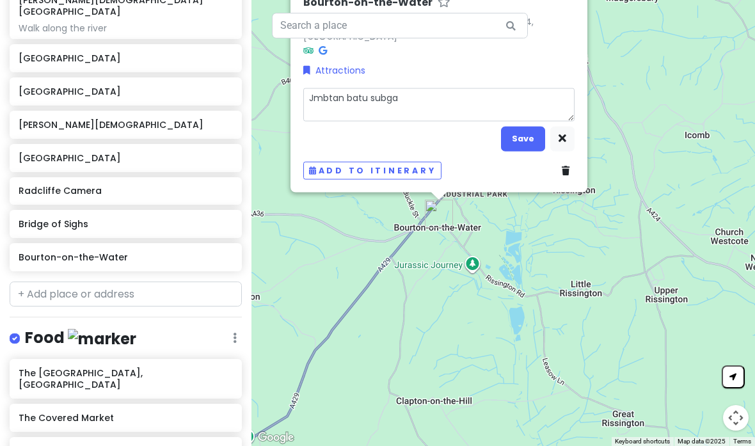
type textarea "x"
type textarea "Jmbtan batu subgai"
type textarea "x"
type textarea "Jmbtan batu subgai d"
type textarea "x"
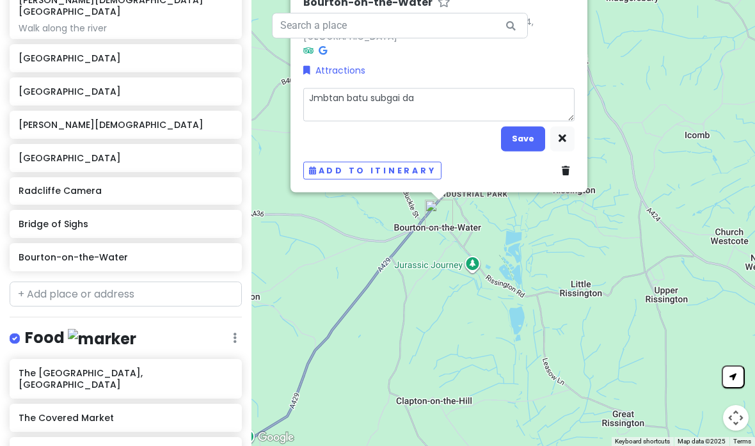
type textarea "Jmbtan batu subgai [PERSON_NAME]"
type textarea "x"
type textarea "Jmbtan batu subgai dang"
type textarea "x"
type textarea "Jmbtan batu subgai dangk"
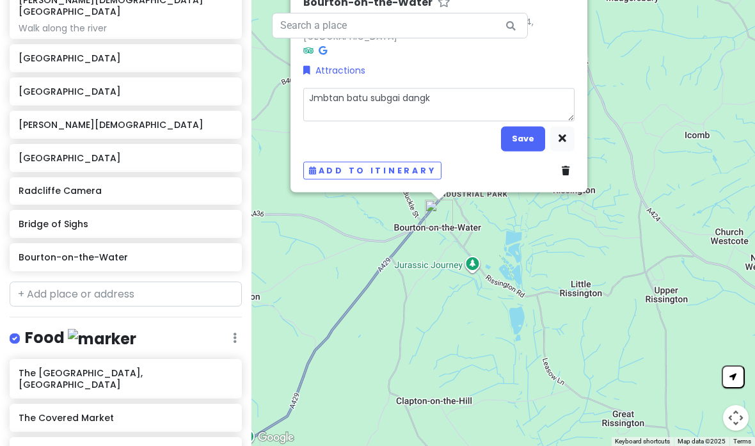
type textarea "x"
type textarea "Jmbtan batu subgai dangka"
type textarea "x"
type textarea "Jmbtan batu subgai dangkal"
type textarea "x"
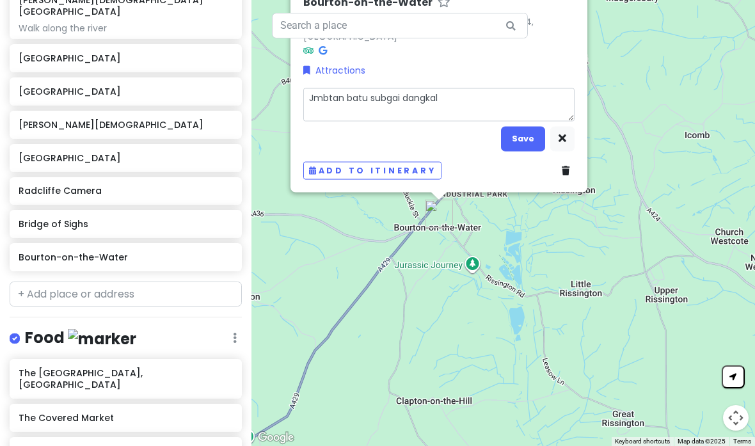
type textarea "Jmbtan batu subgai dangkal d"
type textarea "x"
type textarea "Jmbtan batu subgai dangkal dl"
type textarea "x"
type textarea "Jmbtan batu subgai dangkal dll"
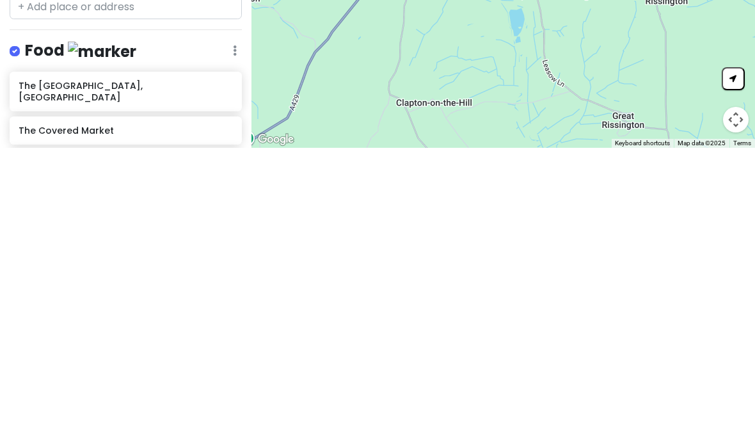
type input "Bakery"
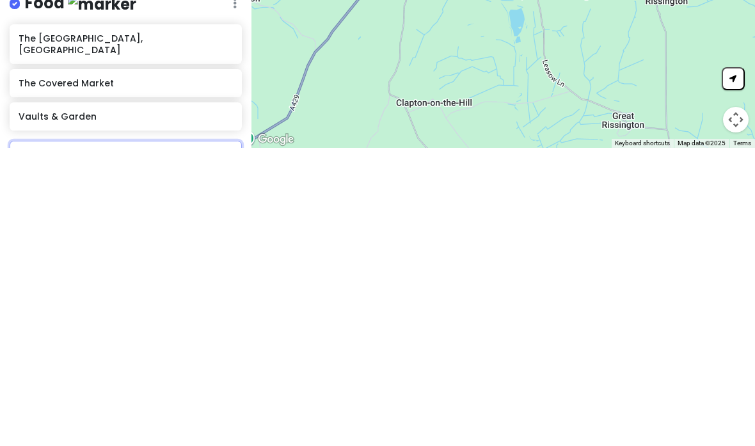
scroll to position [338, 0]
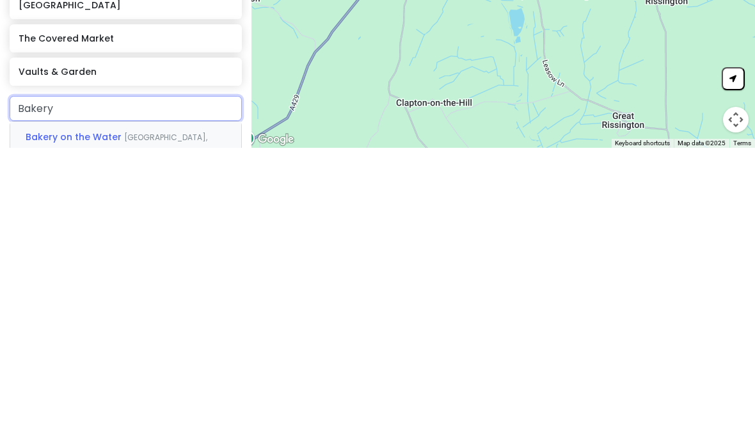
click at [177, 430] on span "[GEOGRAPHIC_DATA], [GEOGRAPHIC_DATA], [GEOGRAPHIC_DATA], [GEOGRAPHIC_DATA]" at bounding box center [117, 452] width 182 height 44
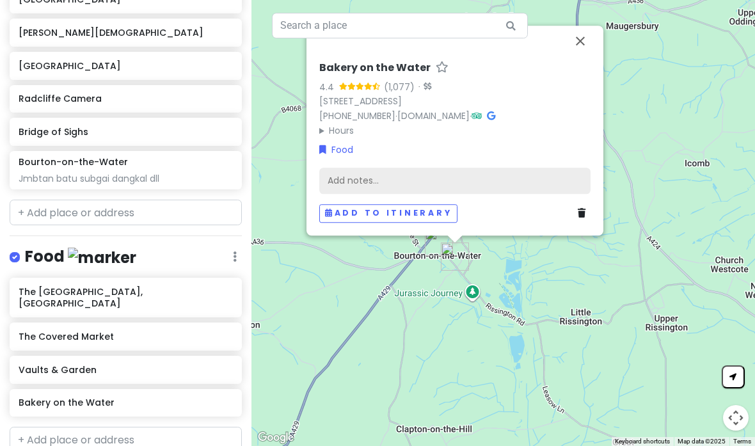
click at [383, 167] on div "Add notes..." at bounding box center [454, 180] width 271 height 27
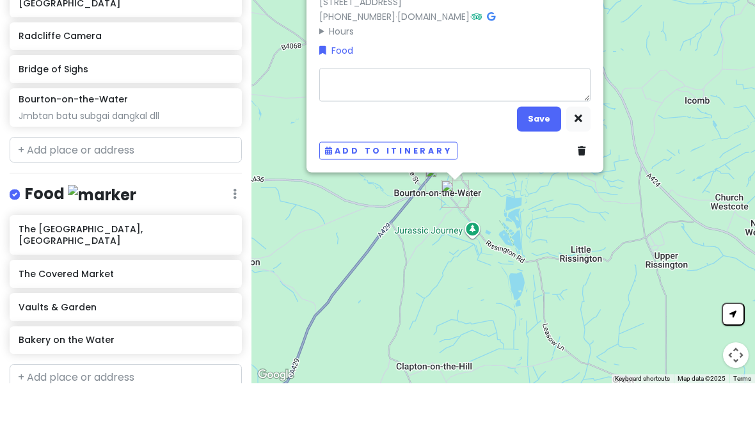
type textarea "x"
type textarea "C"
type textarea "x"
type textarea "Co"
type textarea "x"
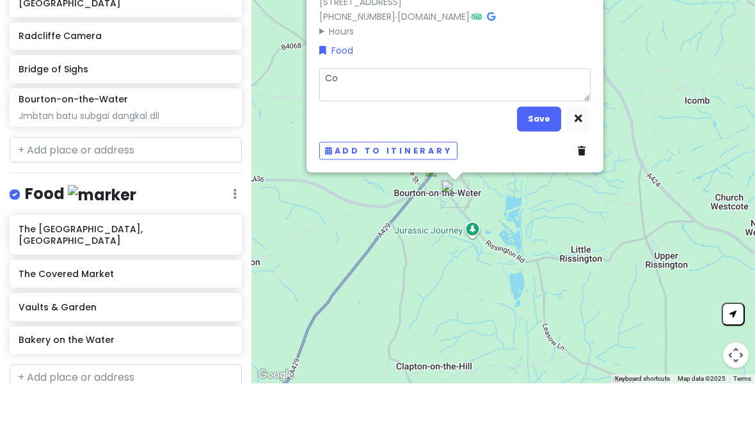
type textarea "Cof"
type textarea "x"
type textarea "Coff"
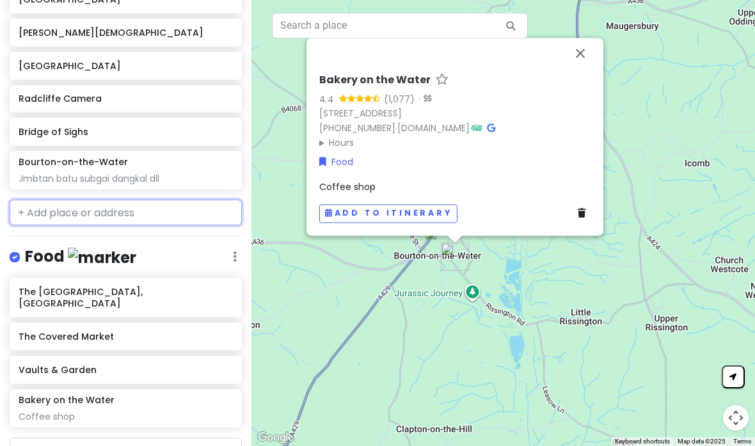
click at [153, 200] on input "text" at bounding box center [126, 213] width 232 height 26
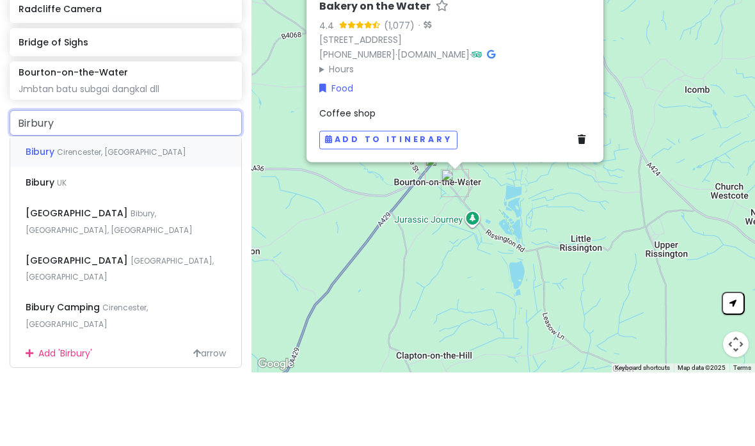
scroll to position [355, 0]
click at [173, 209] on div "Bibury Cirencester, [GEOGRAPHIC_DATA]" at bounding box center [125, 224] width 231 height 31
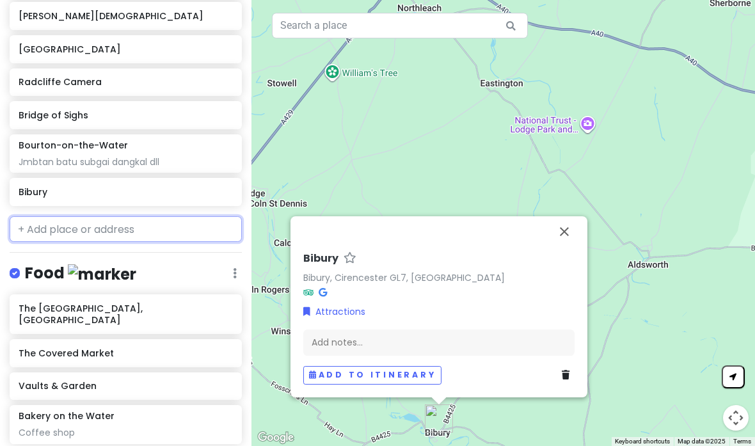
click at [112, 216] on input "text" at bounding box center [126, 229] width 232 height 26
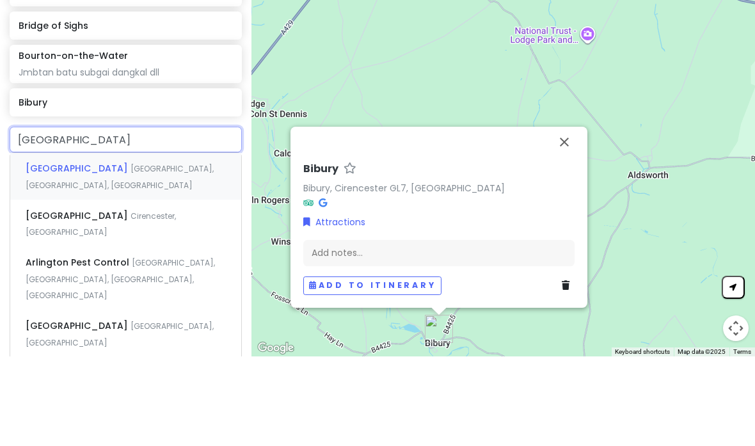
click at [158, 253] on span "[GEOGRAPHIC_DATA], [GEOGRAPHIC_DATA], [GEOGRAPHIC_DATA]" at bounding box center [120, 267] width 188 height 28
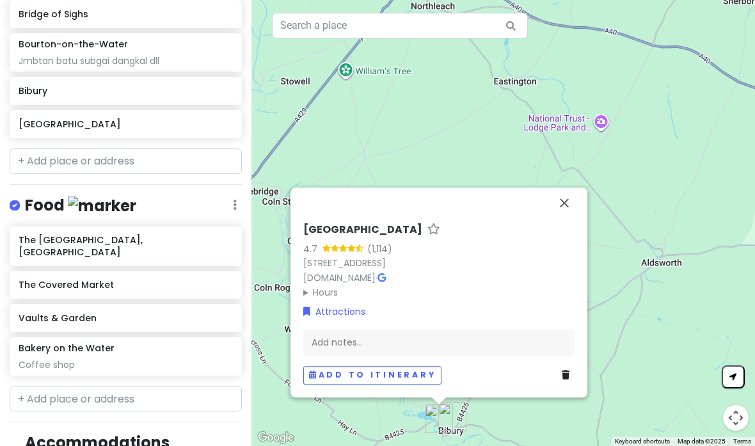
scroll to position [486, 0]
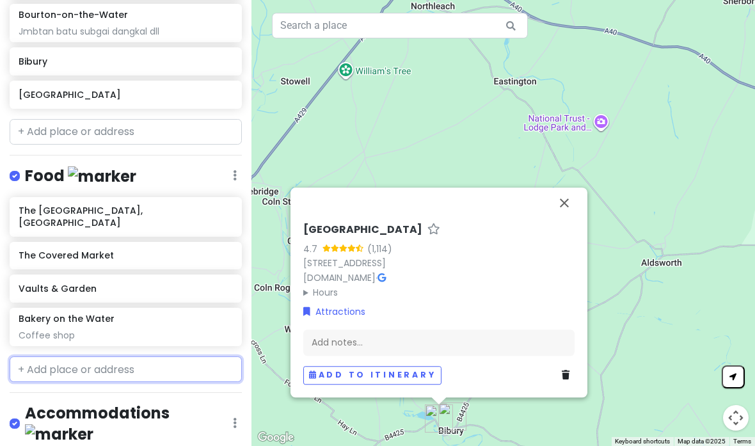
click at [134, 356] on input "text" at bounding box center [126, 369] width 232 height 26
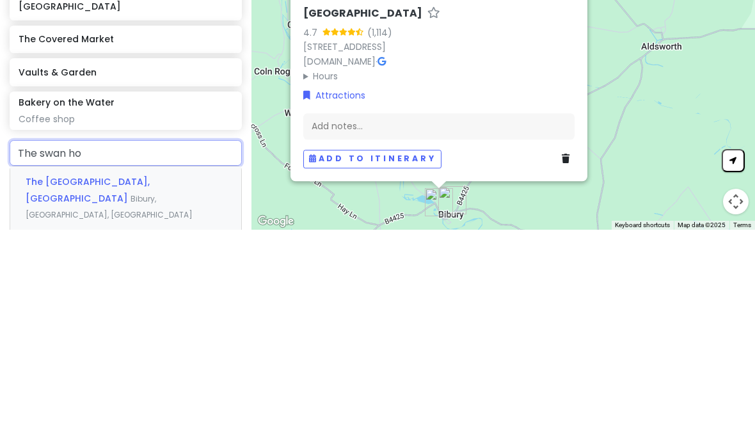
click at [177, 410] on span "Bibury, [GEOGRAPHIC_DATA], [GEOGRAPHIC_DATA]" at bounding box center [109, 424] width 167 height 28
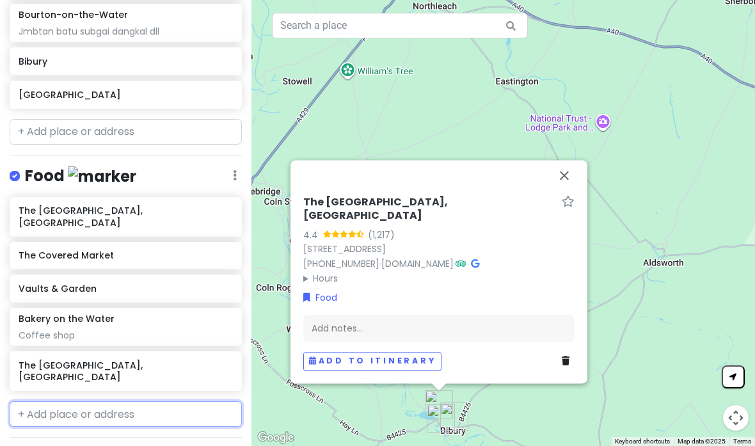
click at [91, 401] on input "text" at bounding box center [126, 414] width 232 height 26
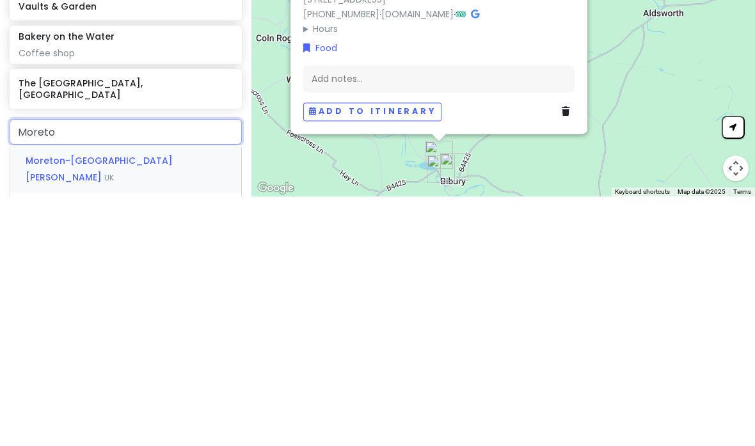
scroll to position [516, 0]
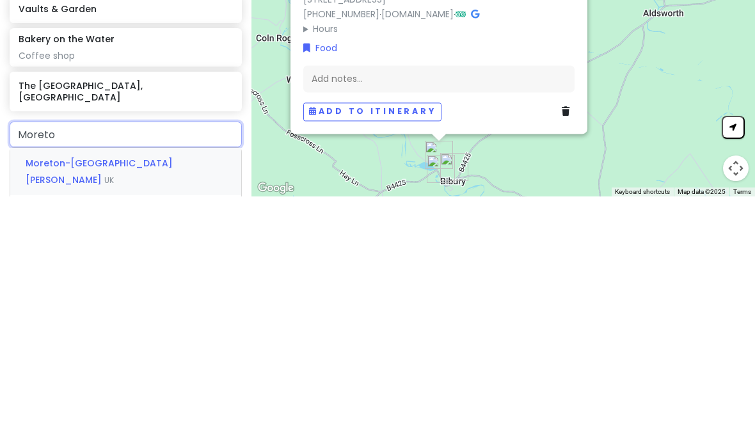
click at [165, 397] on div "Moreton-in-[PERSON_NAME] [GEOGRAPHIC_DATA]" at bounding box center [125, 420] width 231 height 47
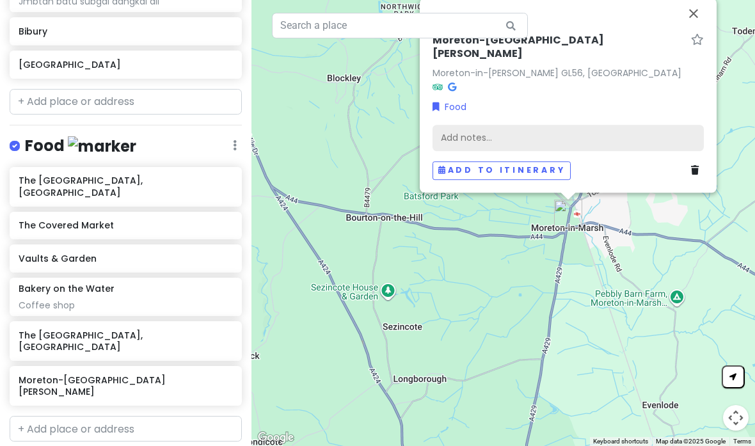
click at [584, 124] on div "Add notes..." at bounding box center [568, 137] width 271 height 27
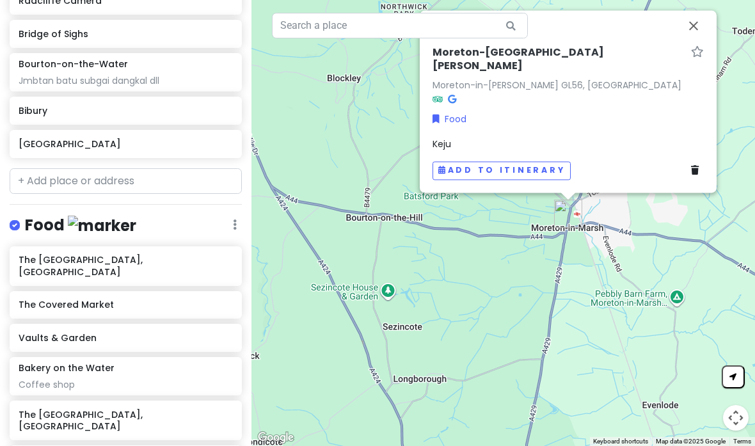
scroll to position [406, 0]
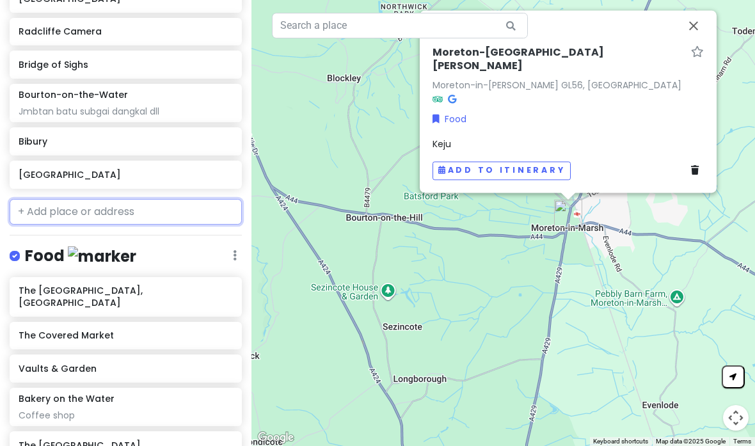
click at [141, 199] on input "text" at bounding box center [126, 212] width 232 height 26
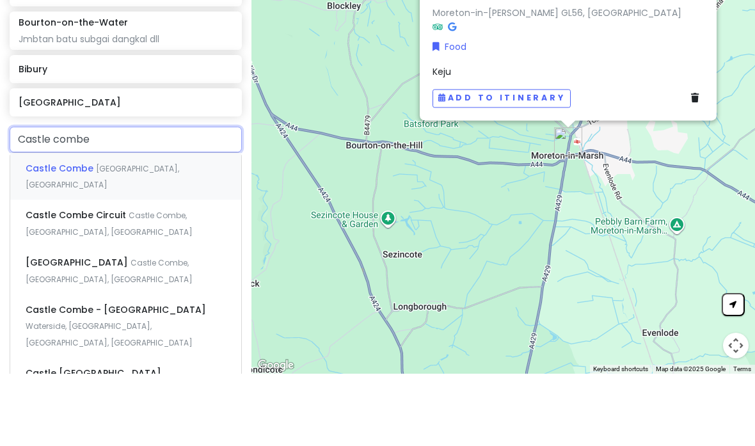
click at [170, 225] on div "Castle Combe [GEOGRAPHIC_DATA], [GEOGRAPHIC_DATA]" at bounding box center [125, 248] width 231 height 47
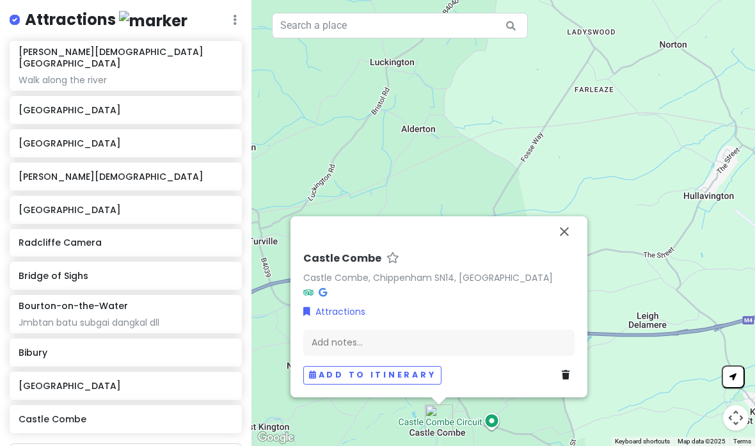
scroll to position [205, 0]
